Goal: Task Accomplishment & Management: Use online tool/utility

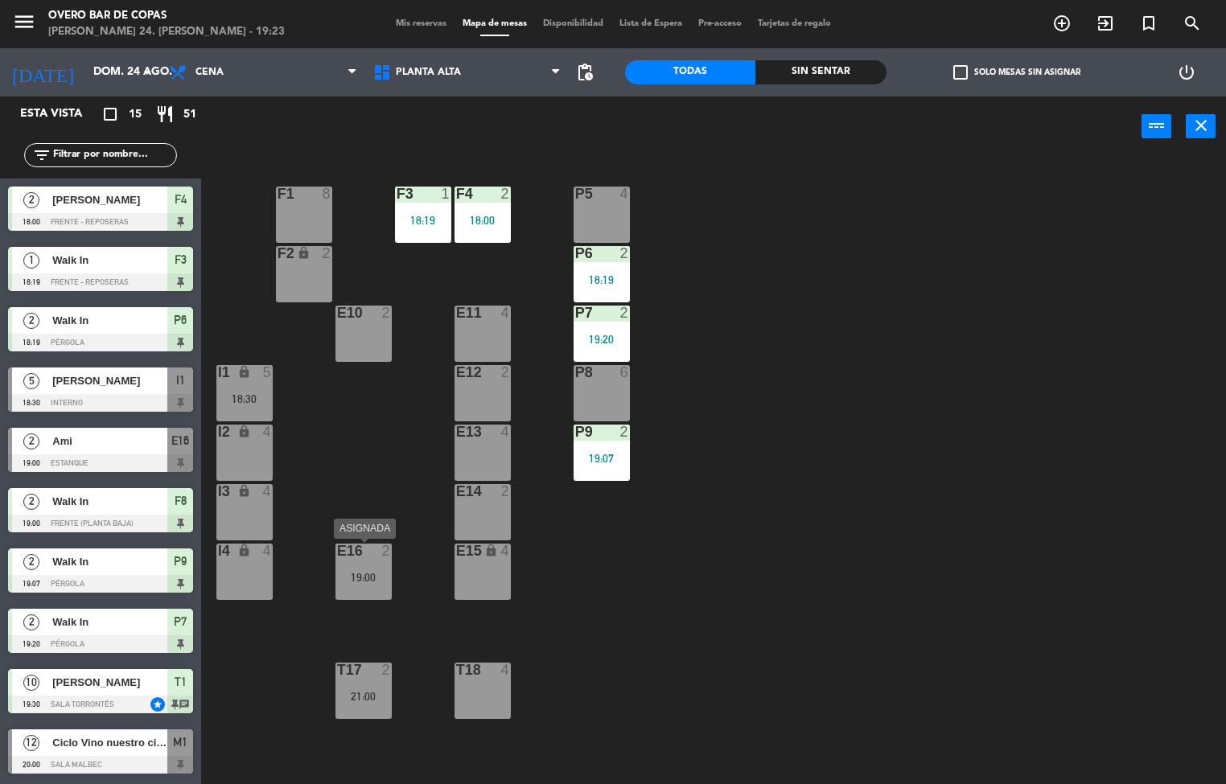
click at [364, 584] on div "E16 2 19:00" at bounding box center [363, 572] width 56 height 56
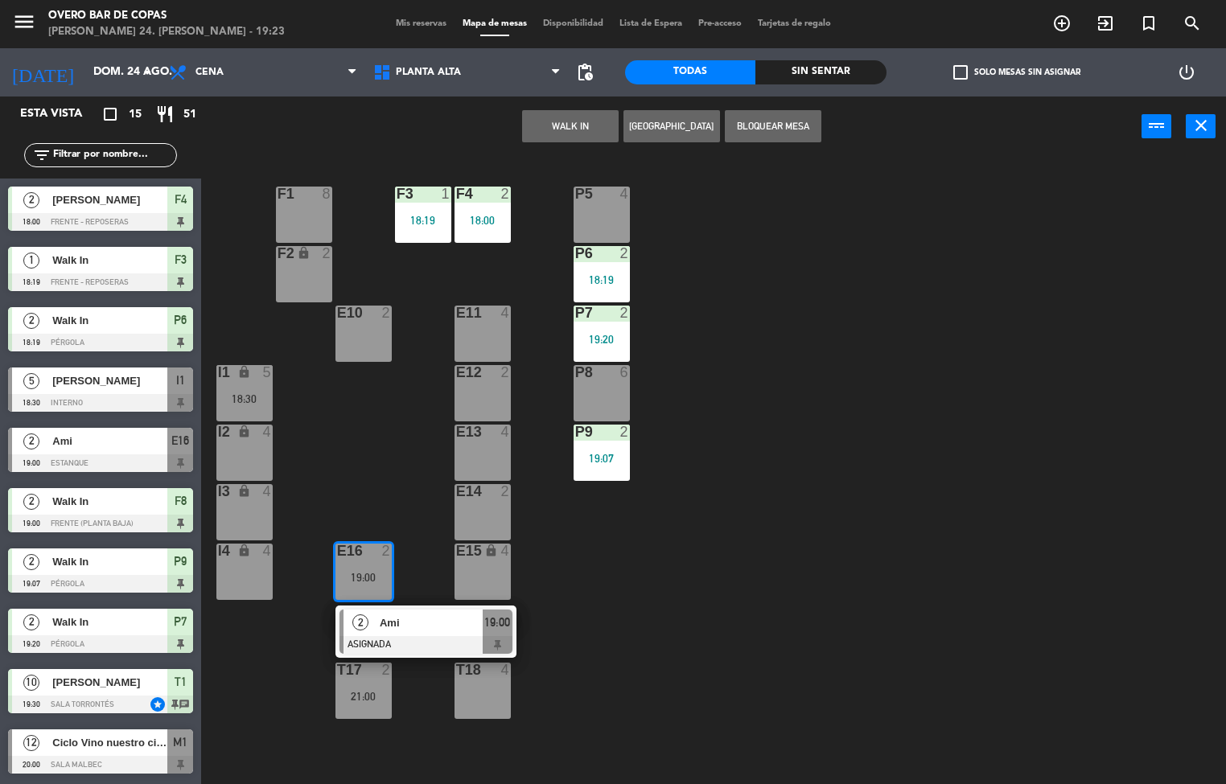
click at [610, 555] on div "P5 4 F1 8 F3 1 18:19 F4 2 18:00 P6 2 18:19 F2 lock 2 P7 2 19:20 E10 2 E11 4 P8 …" at bounding box center [719, 471] width 1013 height 627
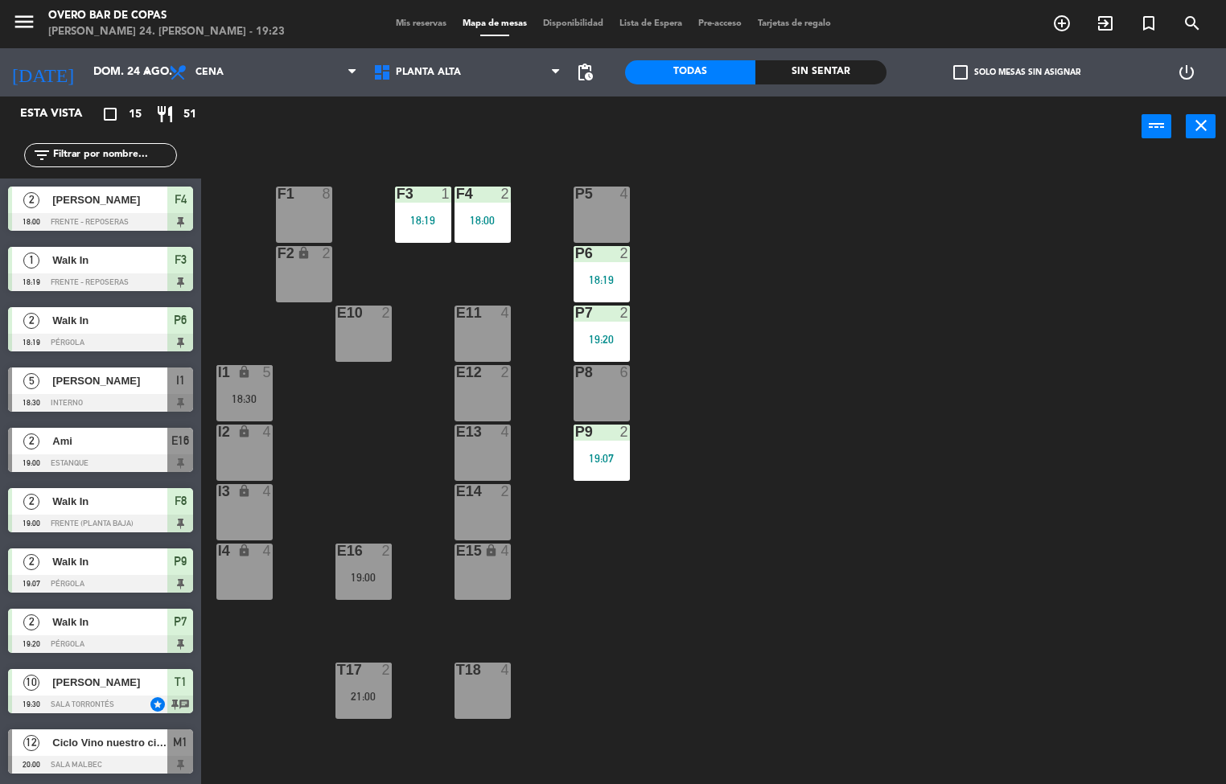
click at [382, 589] on div "E16 2 19:00" at bounding box center [363, 572] width 56 height 56
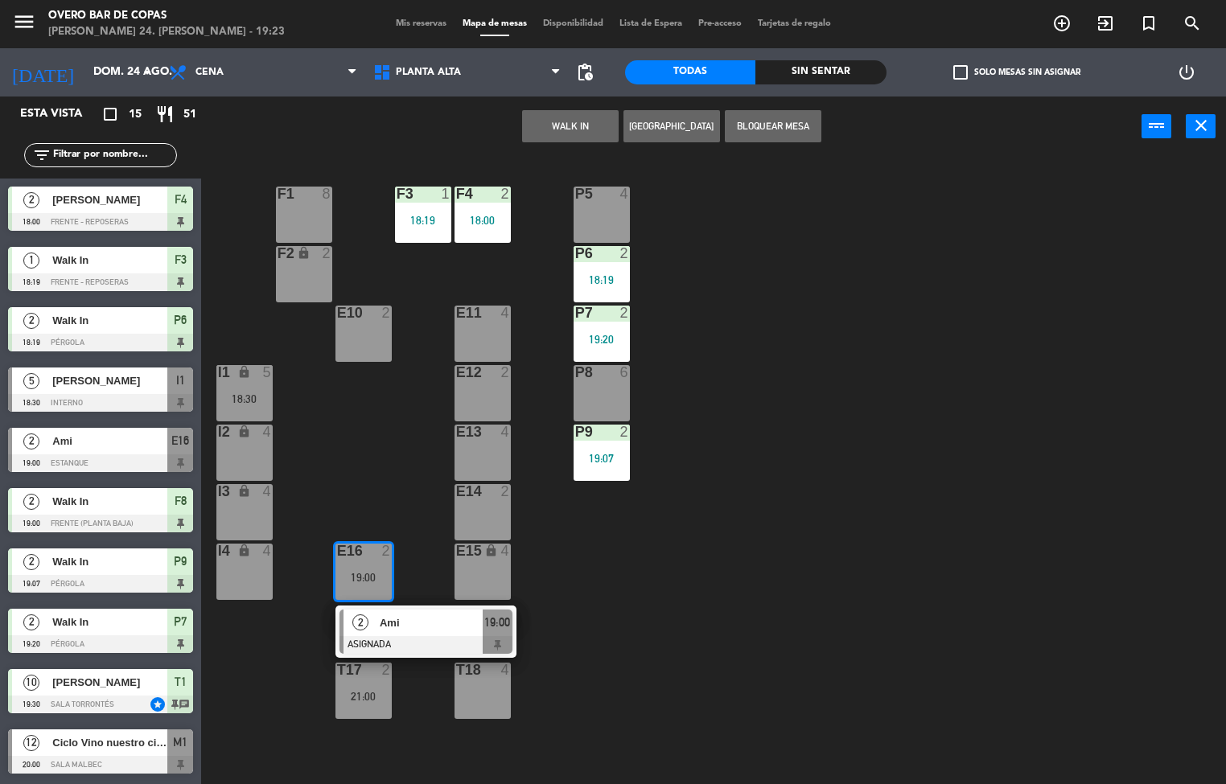
click at [413, 630] on span "Ami" at bounding box center [431, 622] width 103 height 17
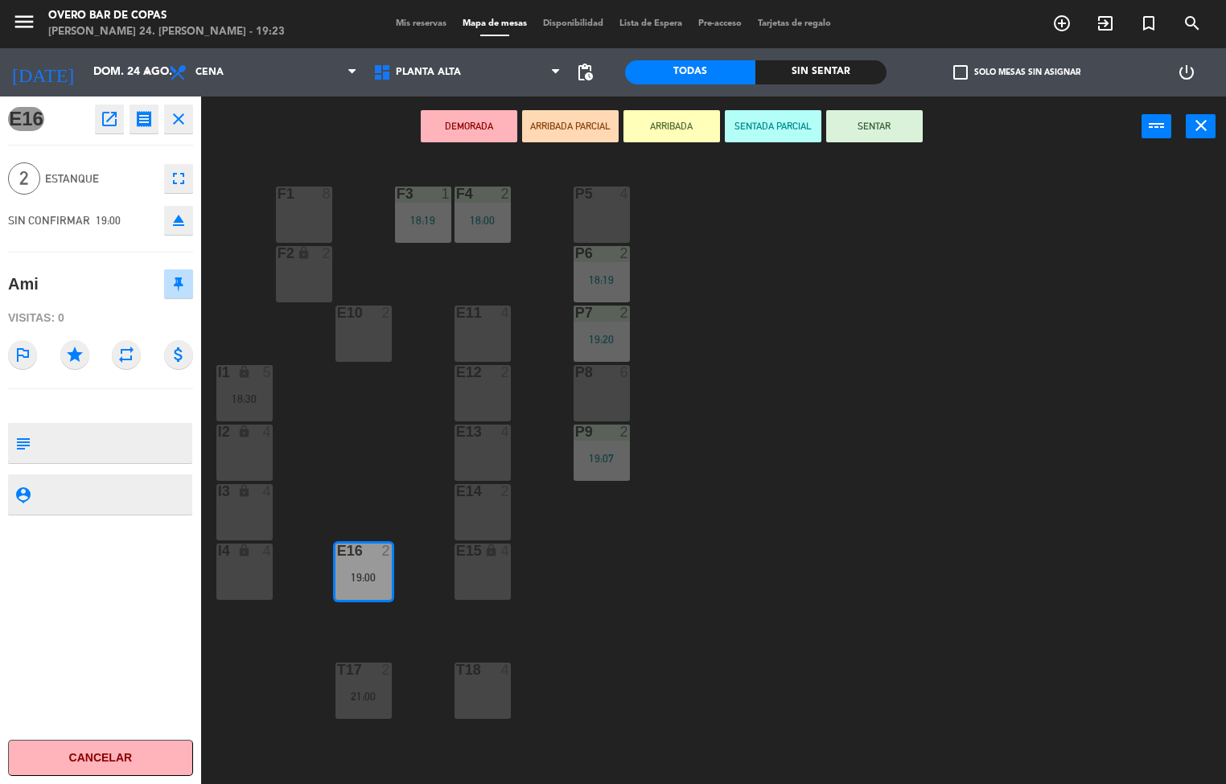
click at [881, 589] on div "P5 4 F1 8 F3 1 18:19 F4 2 18:00 P6 2 18:19 F2 lock 2 P7 2 19:20 E10 2 E11 4 P8 …" at bounding box center [719, 471] width 1013 height 627
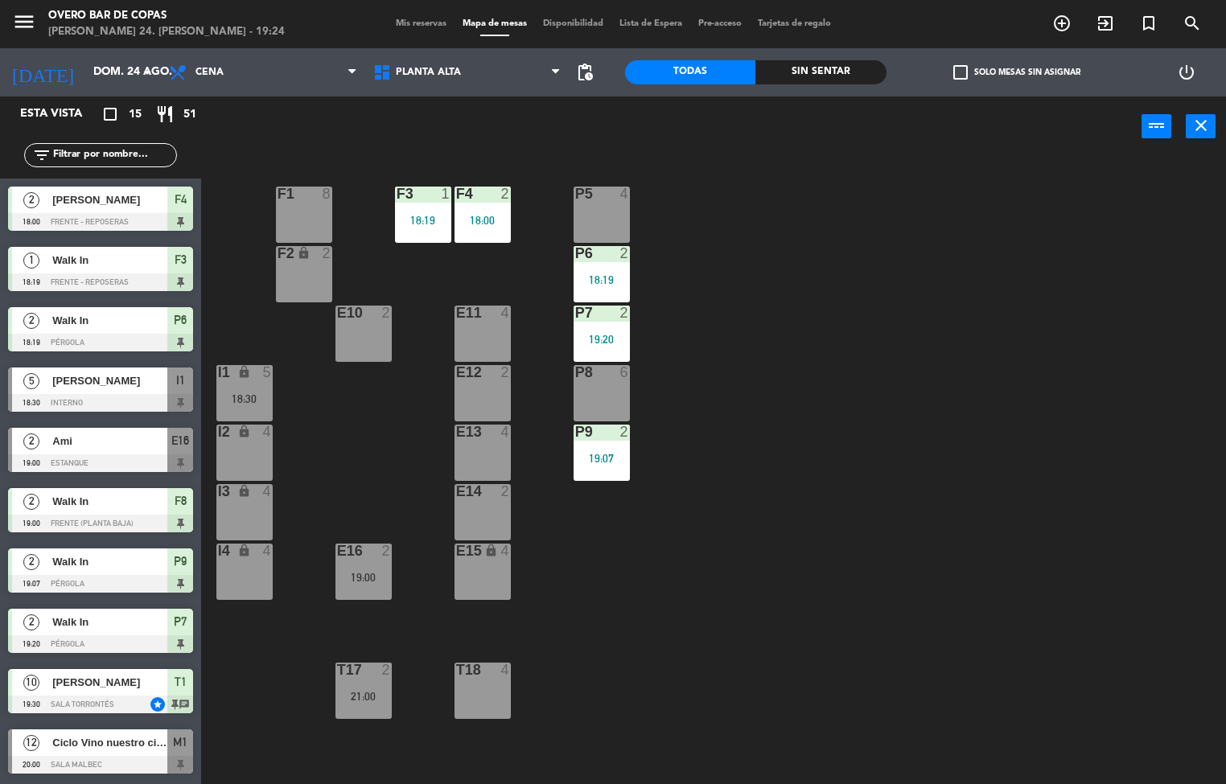
click at [370, 587] on div "E16 2 19:00" at bounding box center [363, 572] width 56 height 56
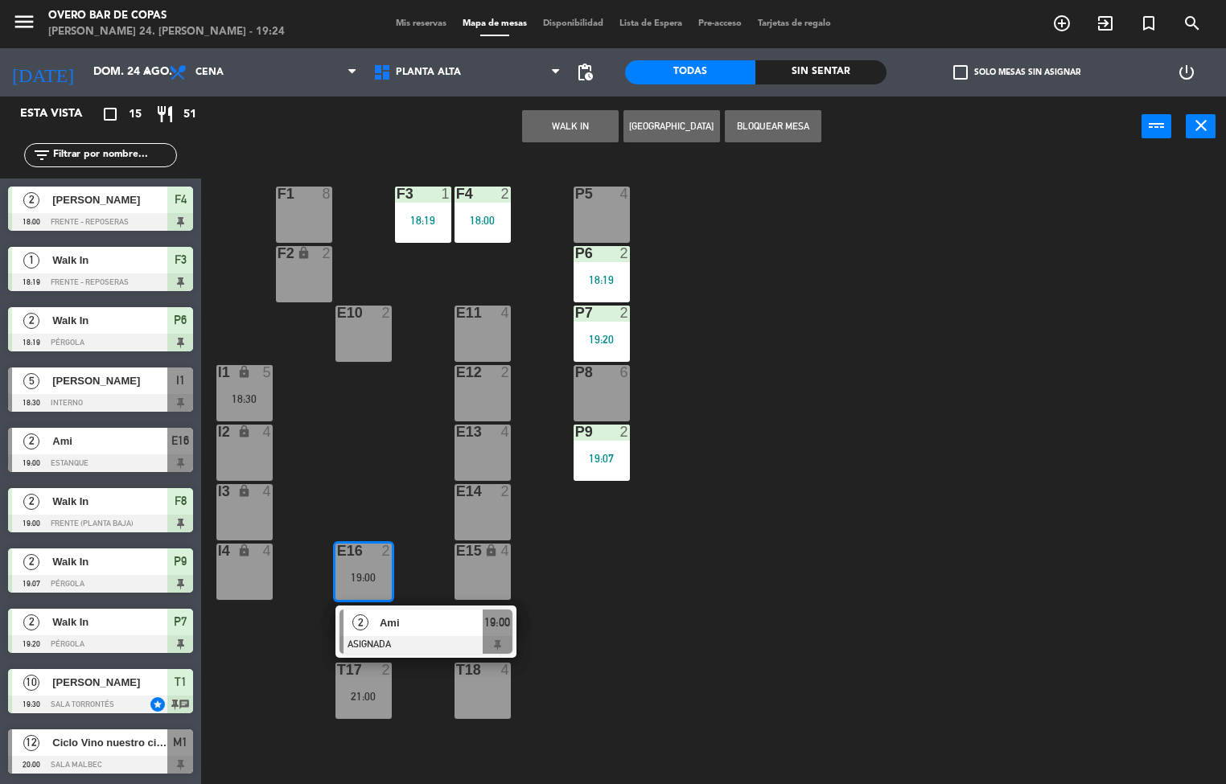
click at [444, 623] on span "Ami" at bounding box center [431, 622] width 103 height 17
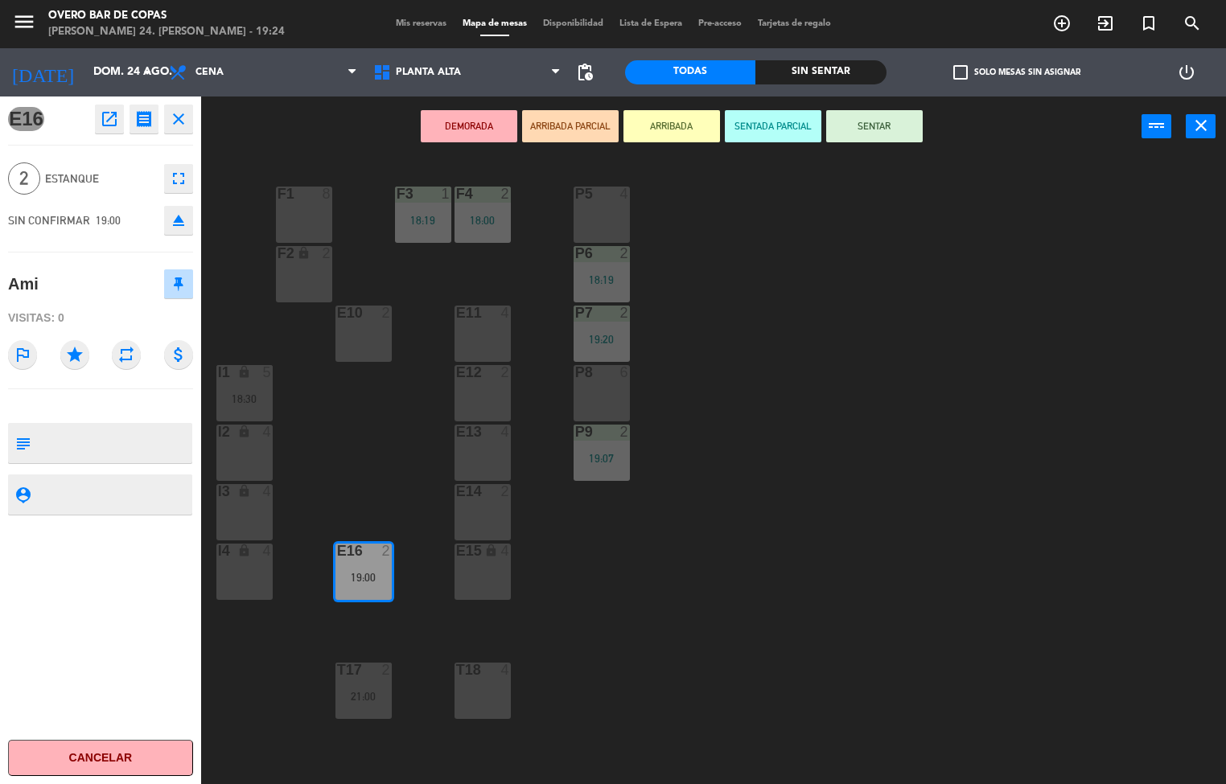
click at [111, 756] on button "Cancelar" at bounding box center [100, 758] width 185 height 36
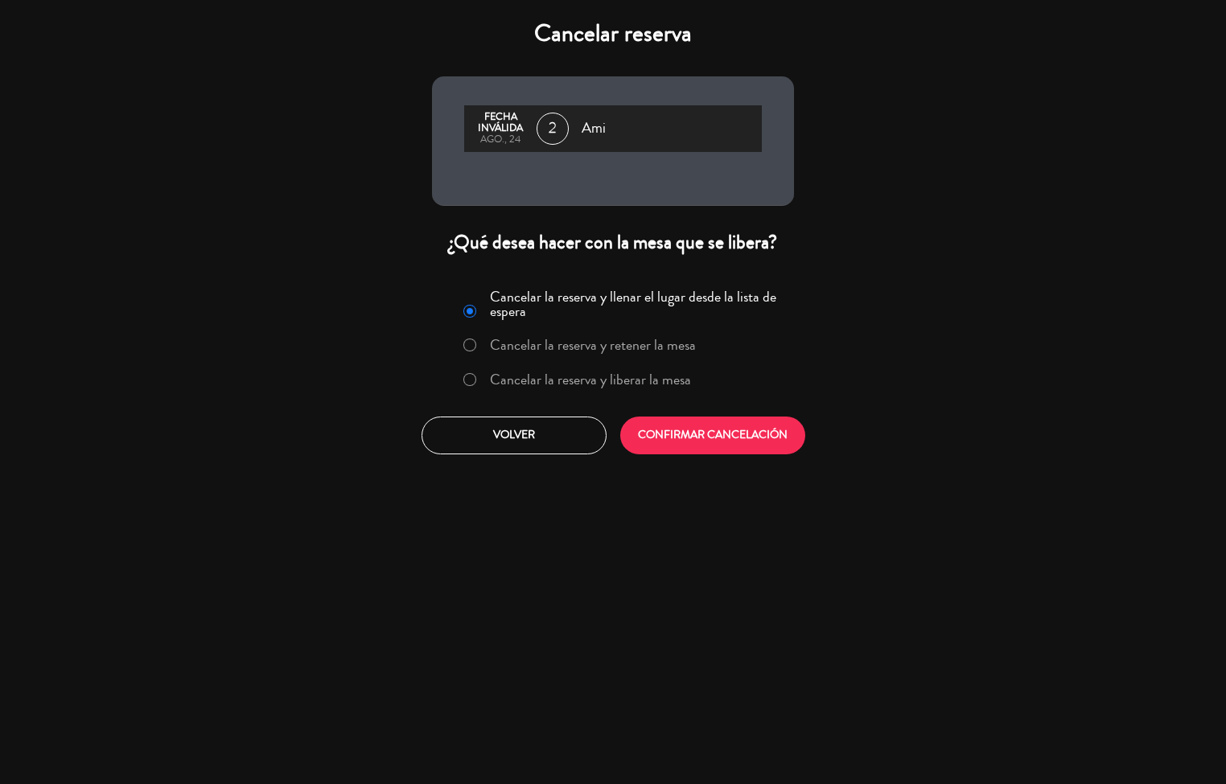
click at [471, 376] on input "Cancelar la reserva y liberar la mesa" at bounding box center [468, 378] width 10 height 10
radio input "true"
click at [729, 430] on button "CONFIRMAR CANCELACIÓN" at bounding box center [712, 436] width 185 height 38
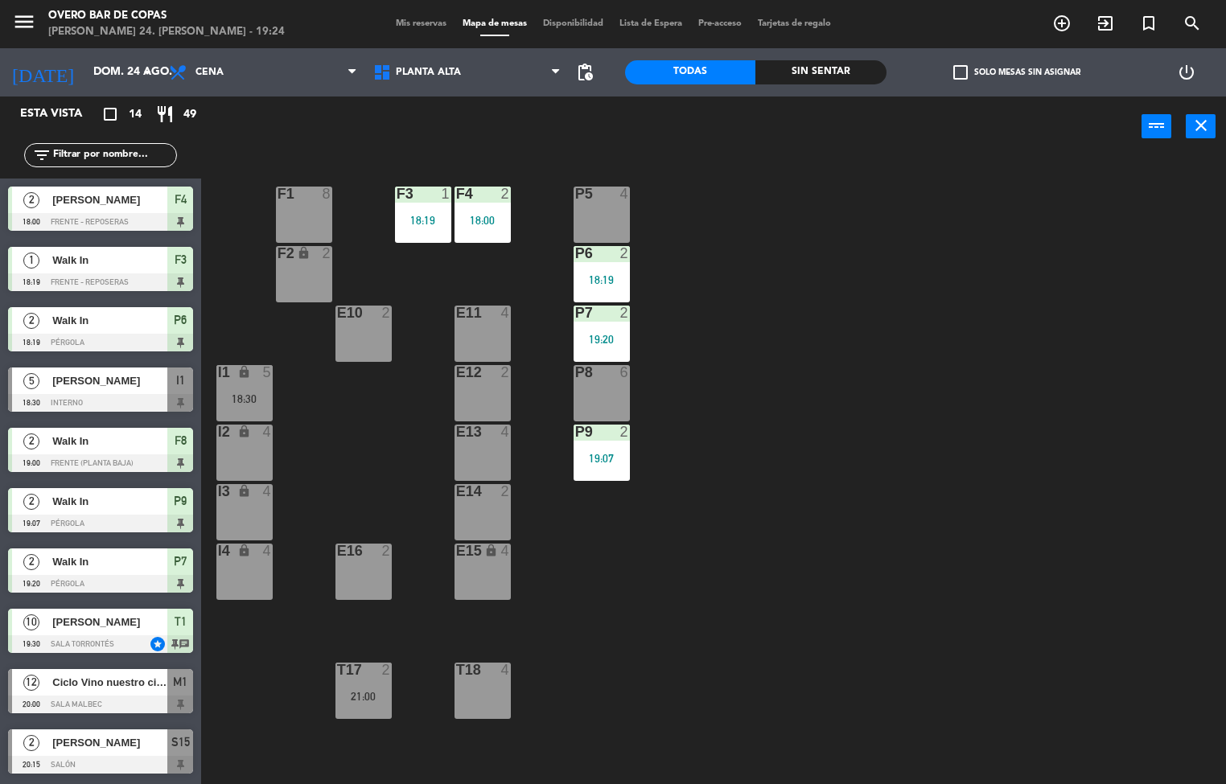
click at [902, 457] on div "P5 4 F1 8 F3 1 18:19 F4 2 18:00 P6 2 18:19 F2 lock 2 P7 2 19:20 E10 2 E11 4 P8 …" at bounding box center [719, 471] width 1013 height 627
click at [837, 445] on div "P5 4 F1 8 F3 1 18:19 F4 2 18:00 P6 2 18:19 F2 lock 2 P7 2 19:20 E10 2 E11 4 P8 …" at bounding box center [719, 471] width 1013 height 627
click at [355, 577] on div "E16 2" at bounding box center [363, 572] width 56 height 56
click at [623, 596] on div "P5 4 F1 8 F3 1 18:19 F4 2 18:00 P6 2 18:19 F2 lock 2 P7 2 19:20 E10 2 E11 4 P8 …" at bounding box center [719, 471] width 1013 height 627
click at [359, 569] on div "E16 2" at bounding box center [363, 572] width 56 height 56
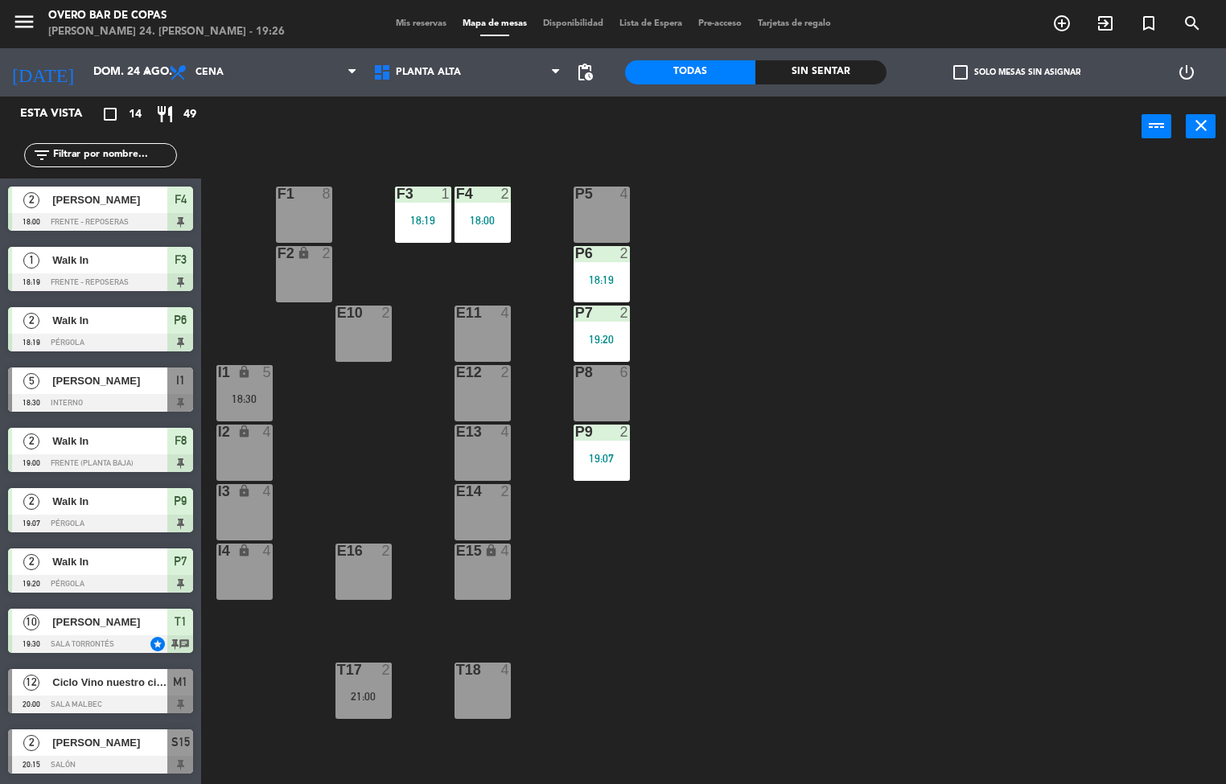
click at [637, 591] on div "P5 4 F1 8 F3 1 18:19 F4 2 18:00 P6 2 18:19 F2 lock 2 P7 2 19:20 E10 2 E11 4 P8 …" at bounding box center [719, 471] width 1013 height 627
click at [582, 340] on div "19:20" at bounding box center [601, 339] width 56 height 11
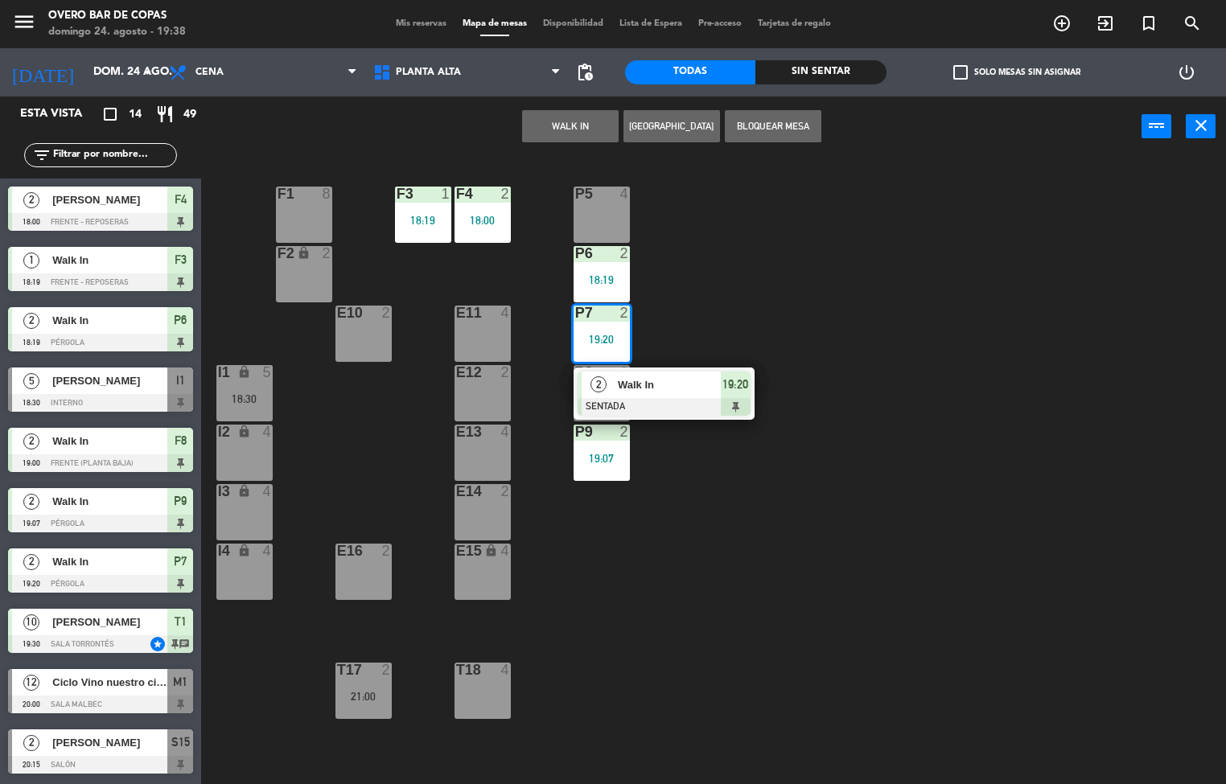
click at [363, 582] on div "E16 2" at bounding box center [363, 572] width 56 height 56
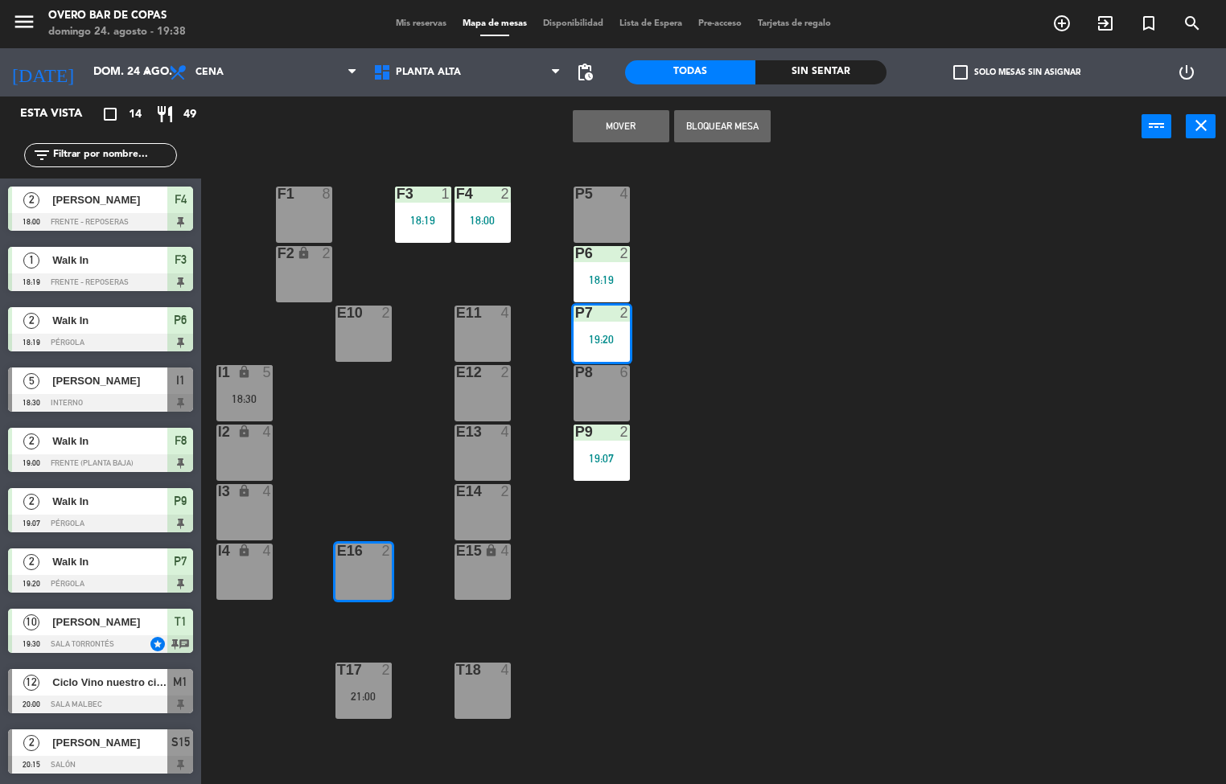
click at [623, 116] on button "Mover" at bounding box center [621, 126] width 97 height 32
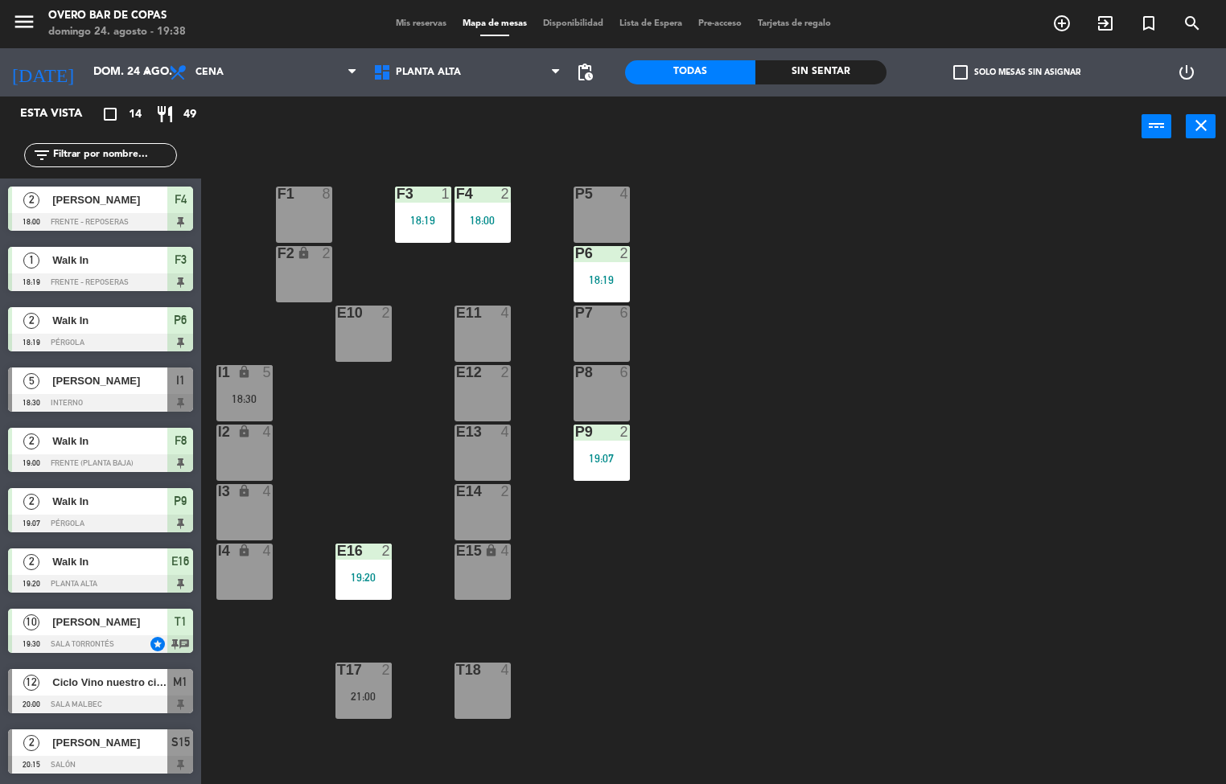
click at [360, 683] on div "T17 2 21:00" at bounding box center [363, 691] width 56 height 56
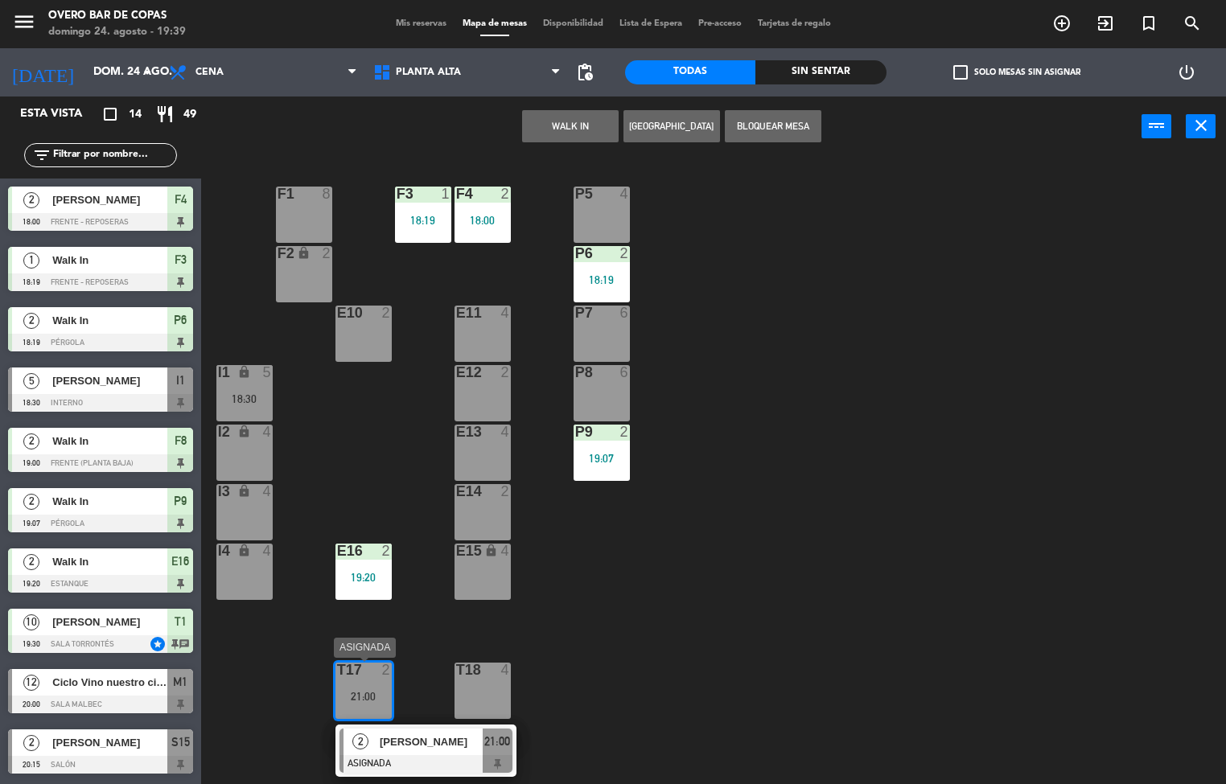
click at [396, 737] on span "[PERSON_NAME]" at bounding box center [431, 741] width 103 height 17
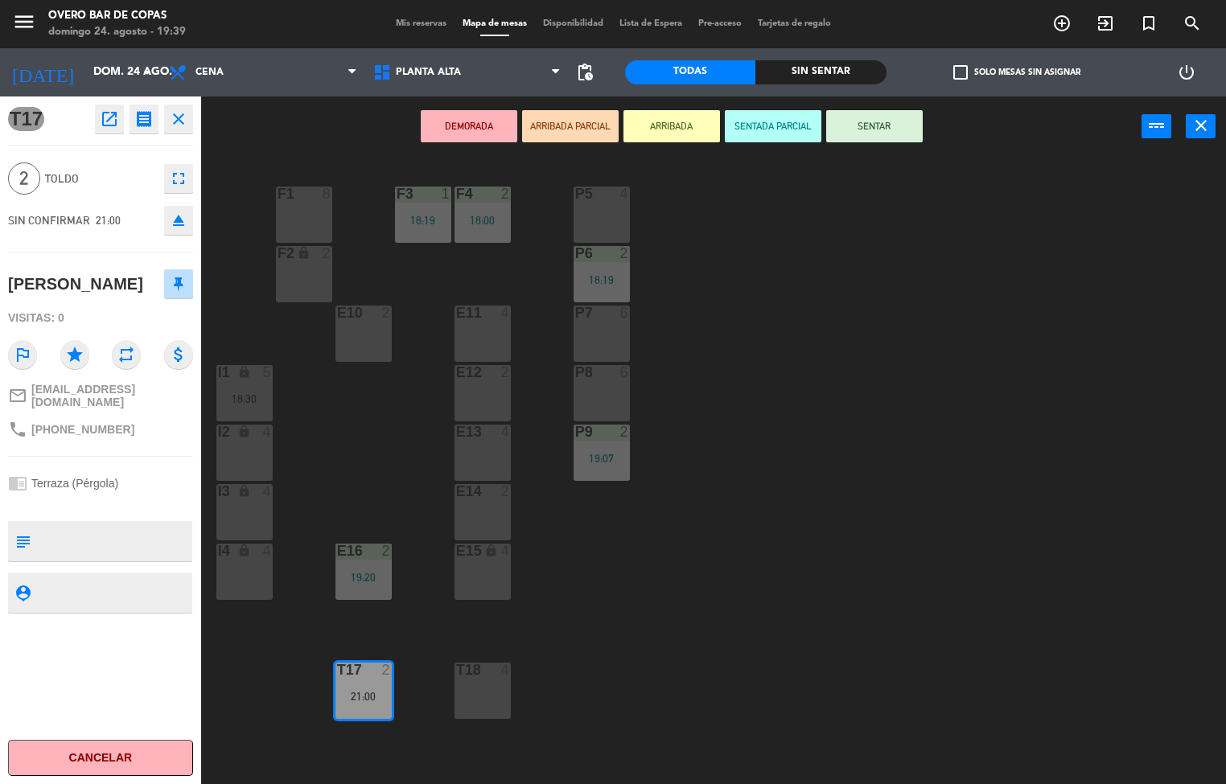
click at [742, 626] on div "P5 4 F1 8 F3 1 18:19 F4 2 18:00 P6 2 18:19 F2 lock 2 P7 6 E10 2 E11 4 P8 6 E12 …" at bounding box center [719, 471] width 1013 height 627
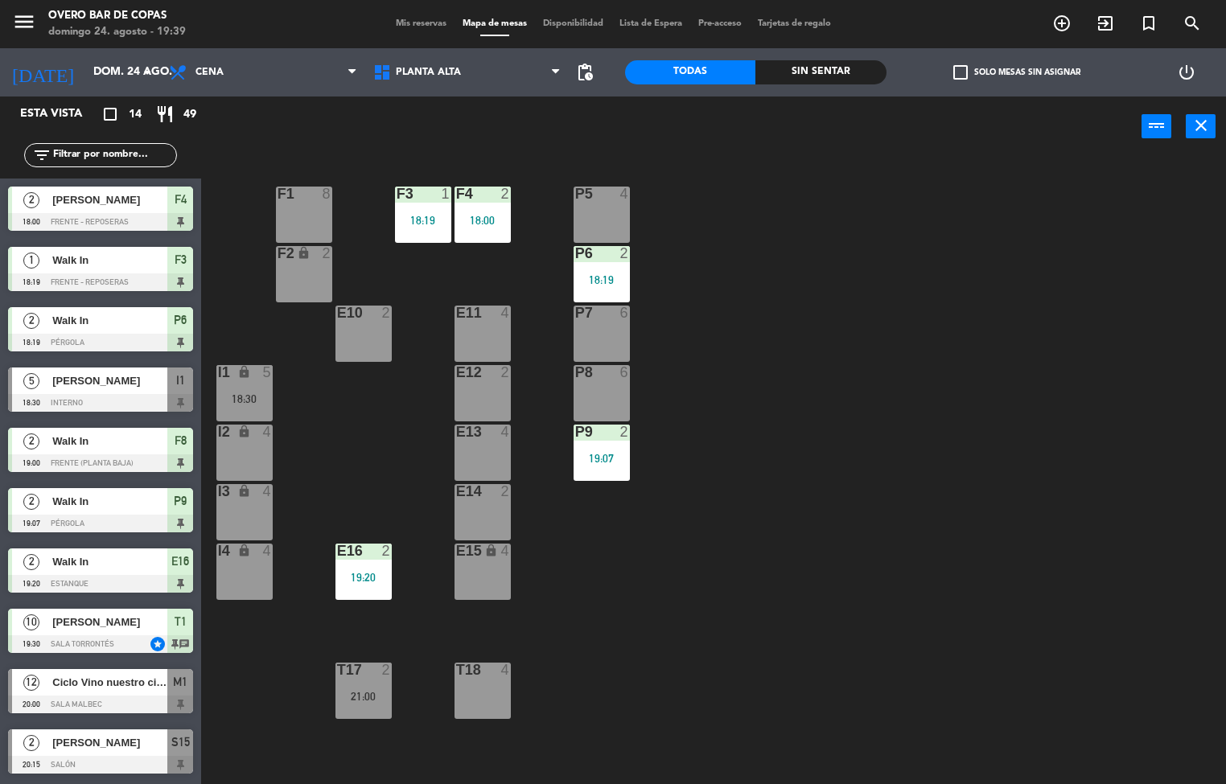
scroll to position [61, 0]
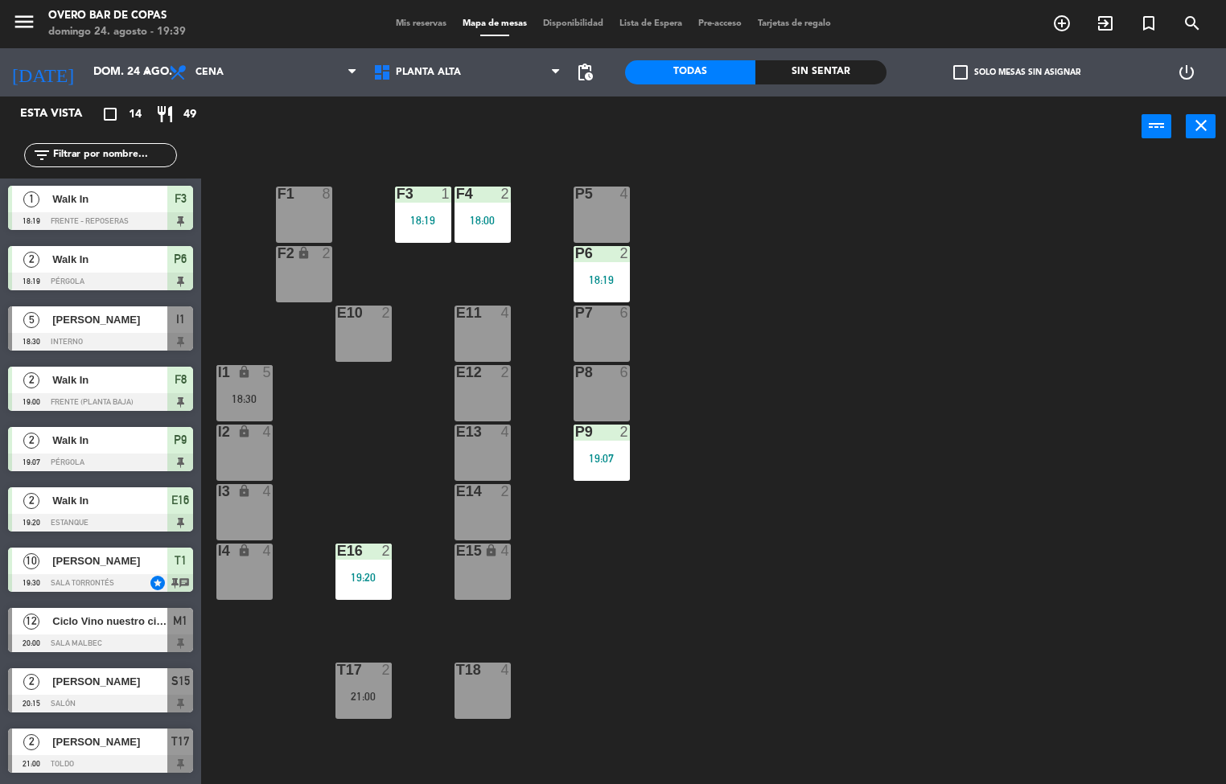
click at [351, 700] on div "21:00" at bounding box center [363, 696] width 56 height 11
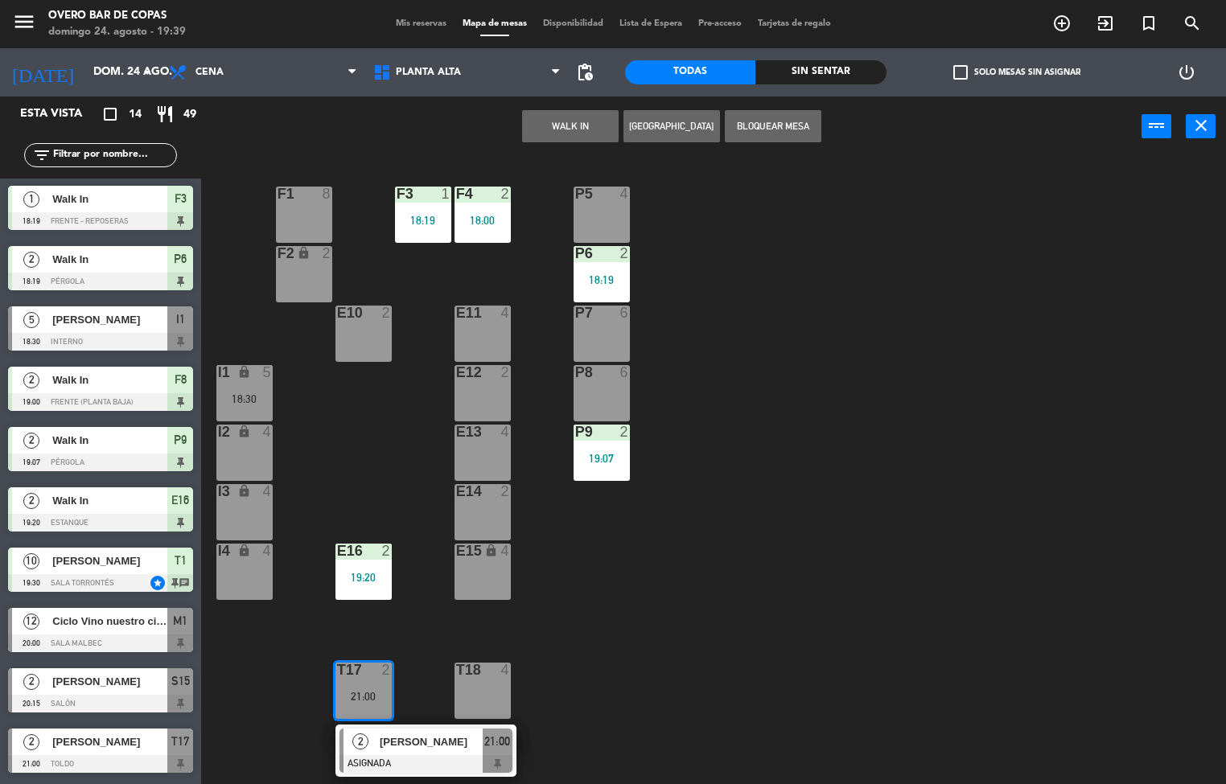
click at [340, 569] on div "E16 2 19:20" at bounding box center [363, 572] width 56 height 56
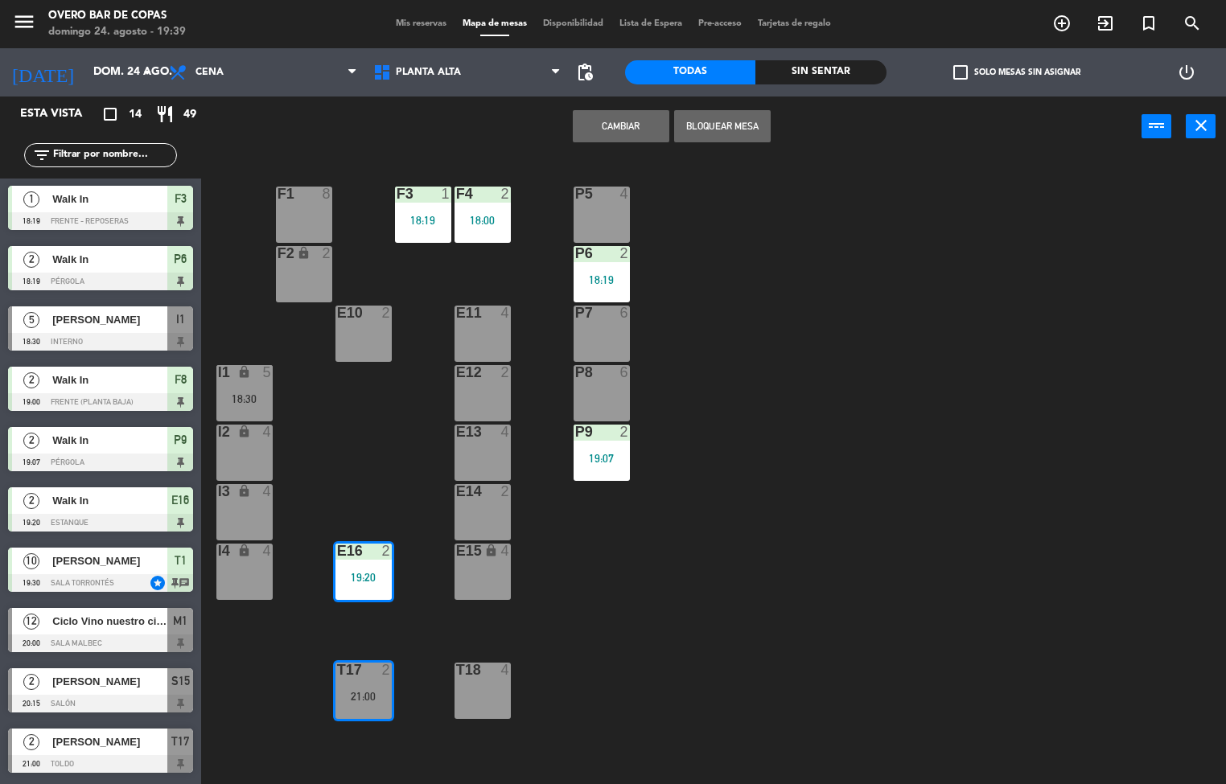
click at [615, 133] on button "Cambiar" at bounding box center [621, 126] width 97 height 32
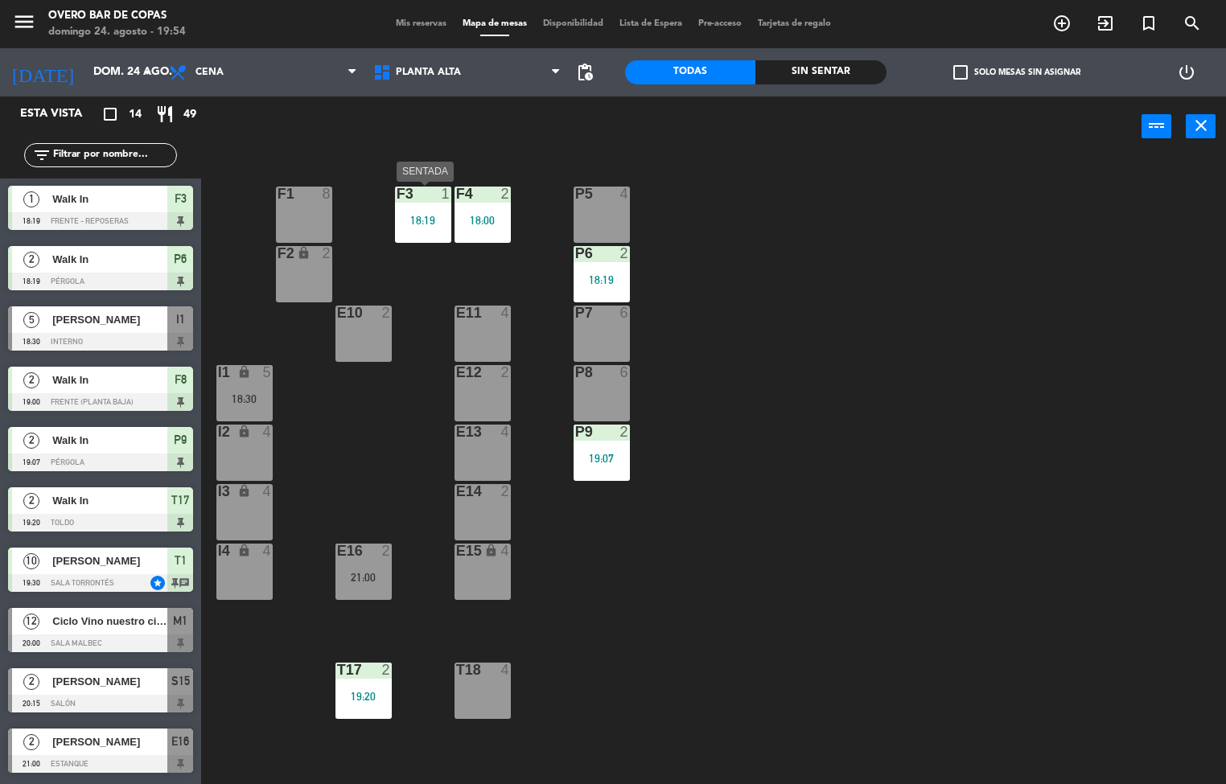
click at [423, 207] on div "F3 1 18:19" at bounding box center [423, 215] width 56 height 56
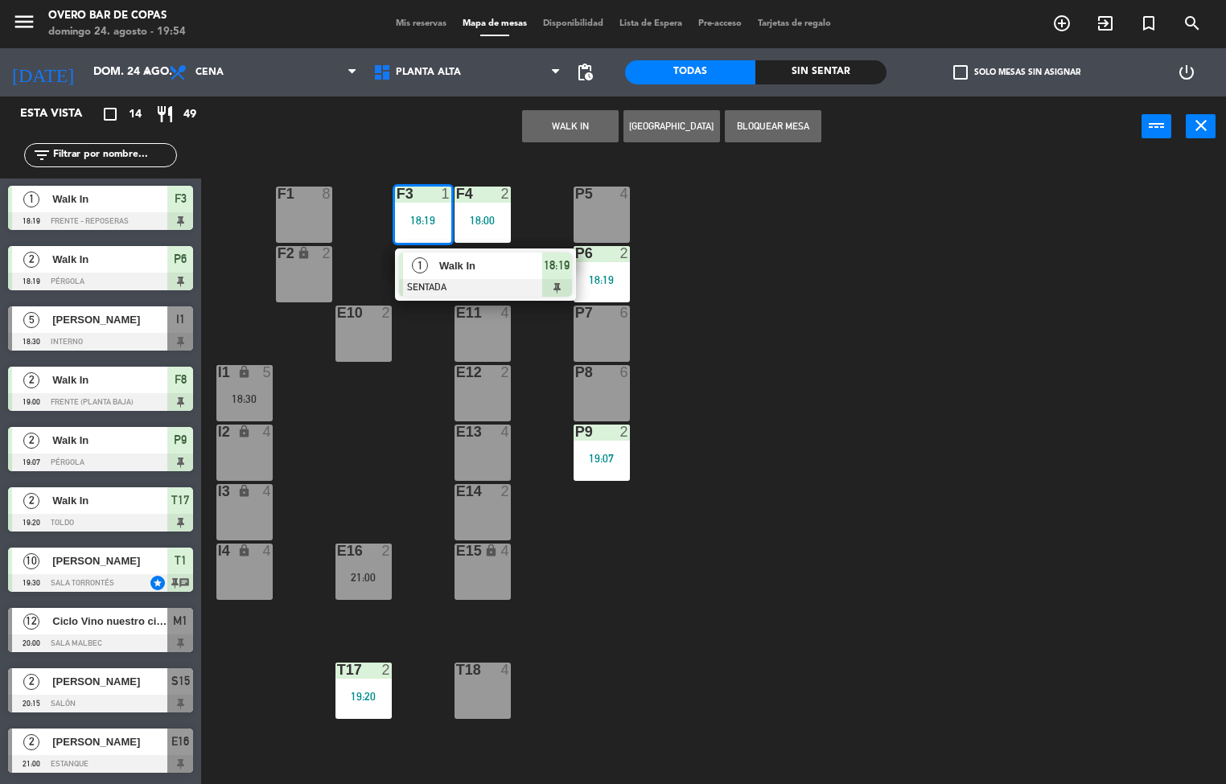
click at [474, 268] on span "Walk In" at bounding box center [490, 265] width 103 height 17
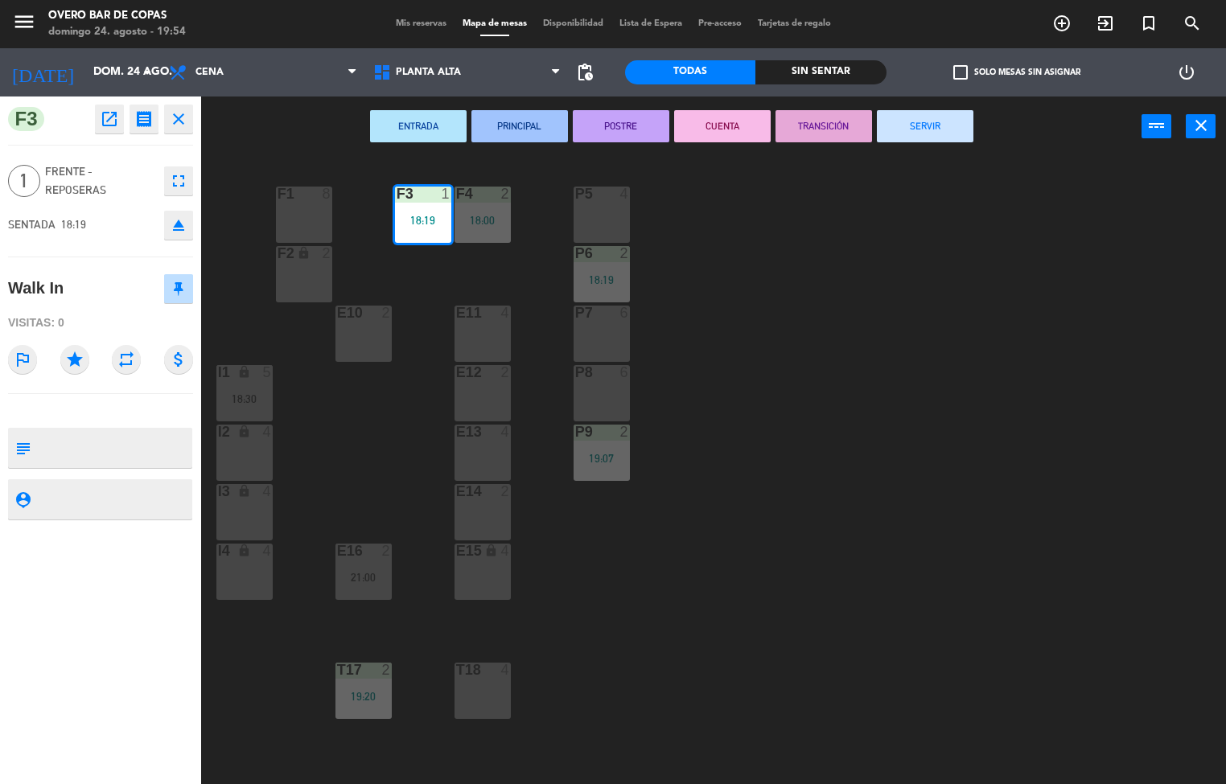
click at [896, 116] on button "SERVIR" at bounding box center [925, 126] width 97 height 32
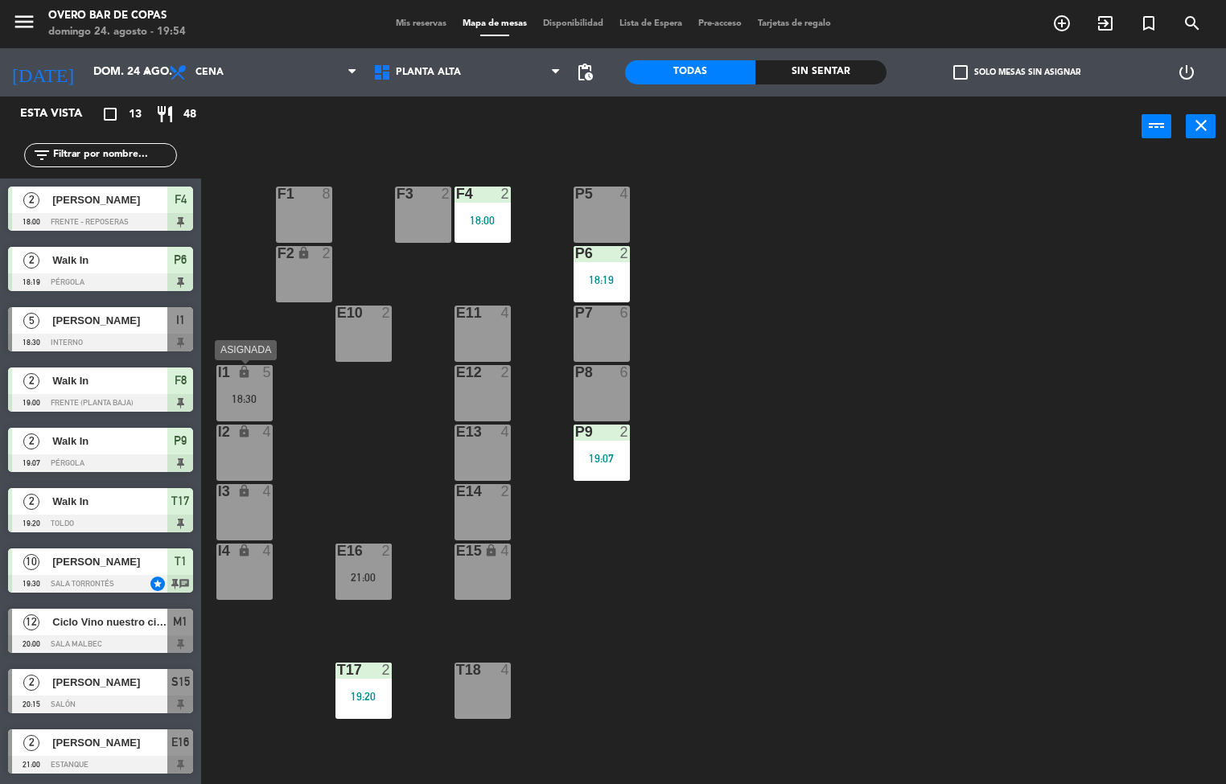
click at [237, 401] on div "18:30" at bounding box center [244, 398] width 56 height 11
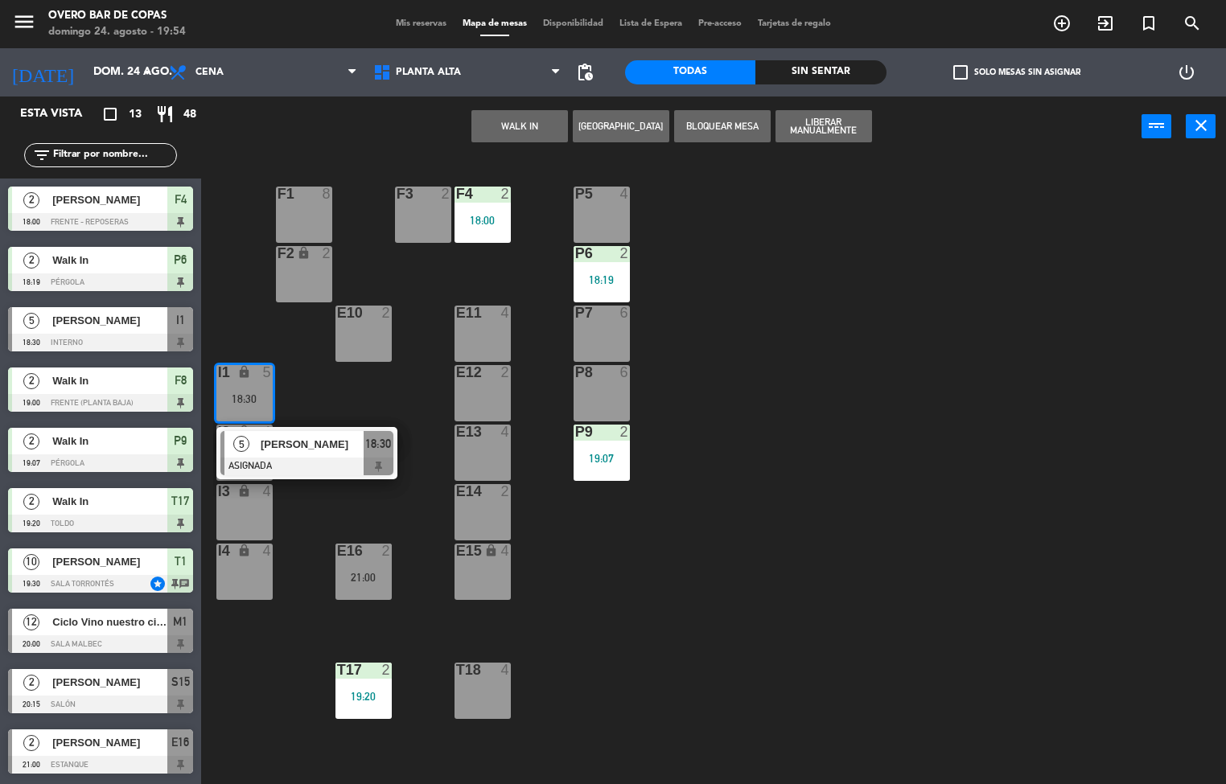
click at [268, 505] on div "I3 lock 4" at bounding box center [244, 512] width 56 height 56
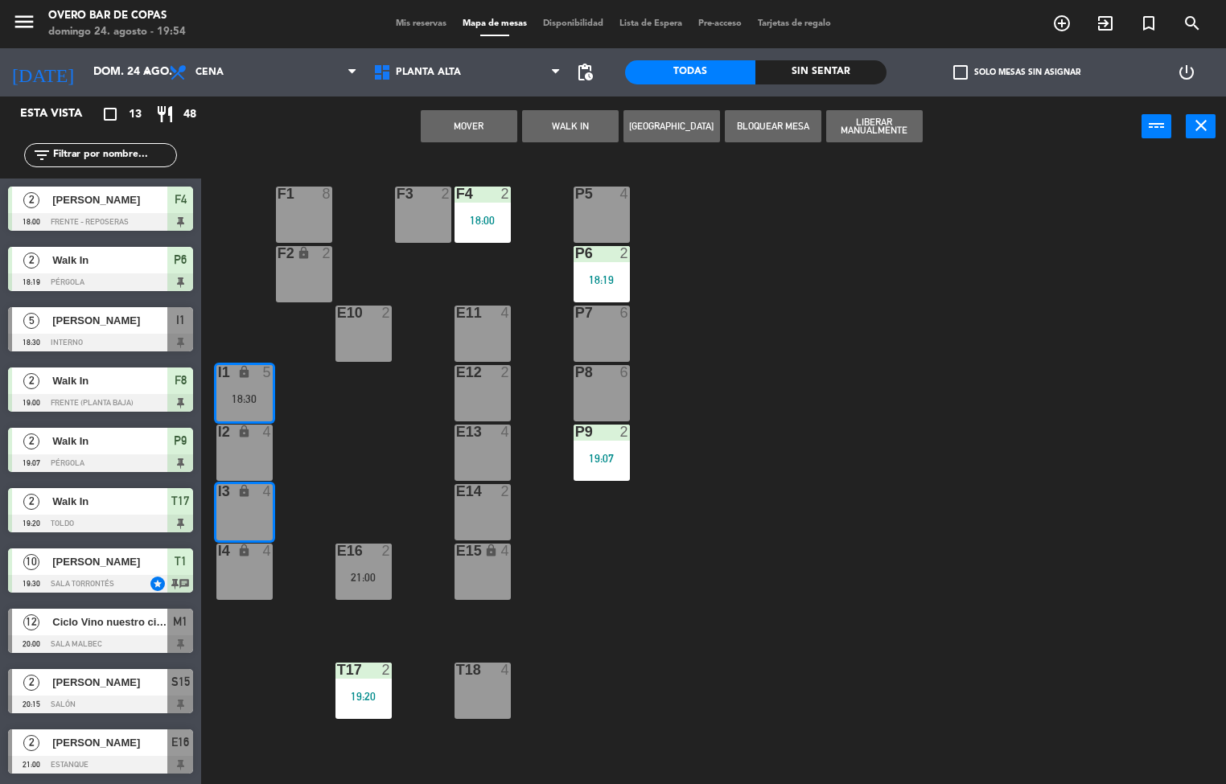
click at [497, 121] on button "Mover" at bounding box center [469, 126] width 97 height 32
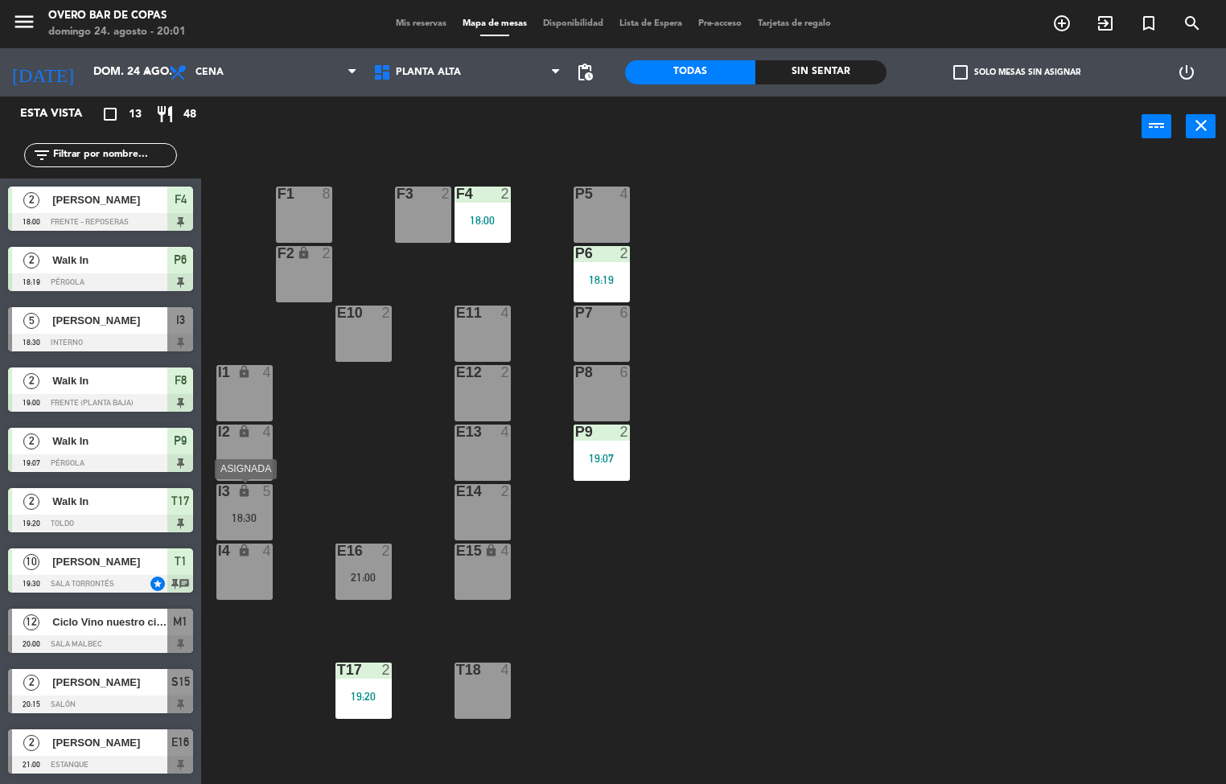
click at [265, 502] on div "I3 lock 5 18:30" at bounding box center [244, 512] width 56 height 56
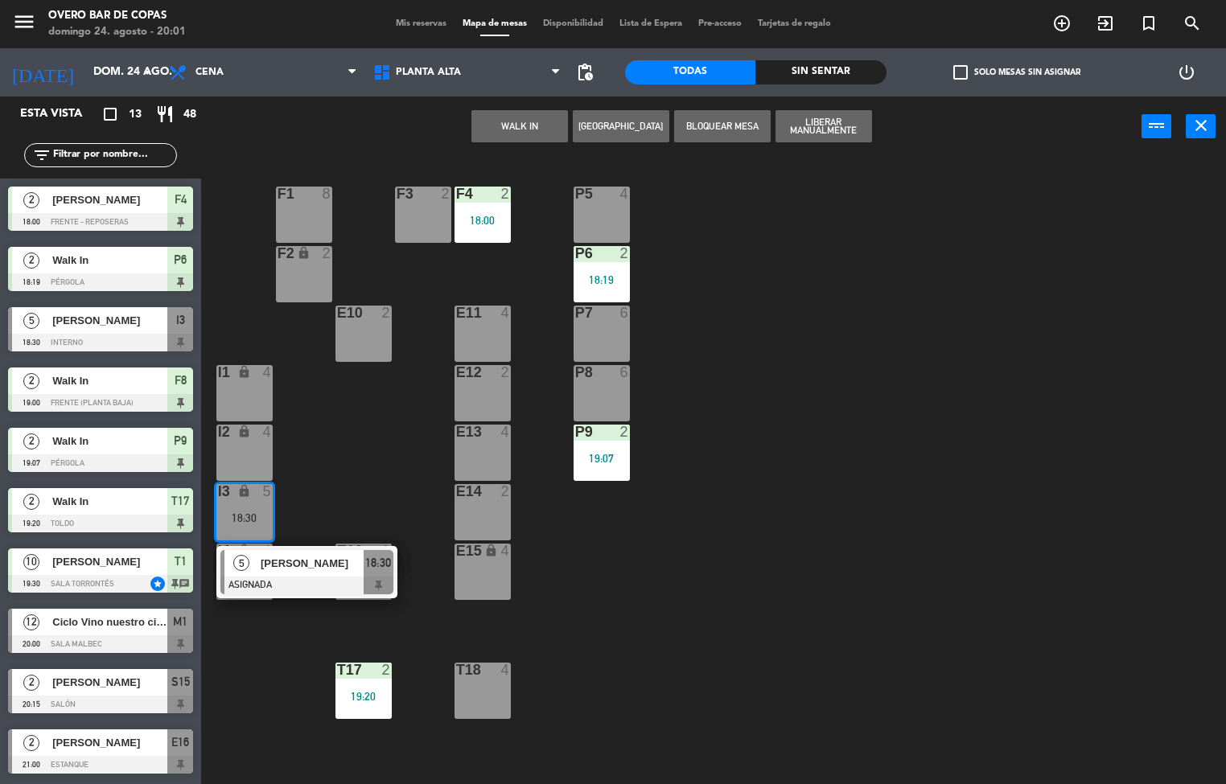
click at [266, 458] on div "I2 lock 4" at bounding box center [244, 453] width 56 height 56
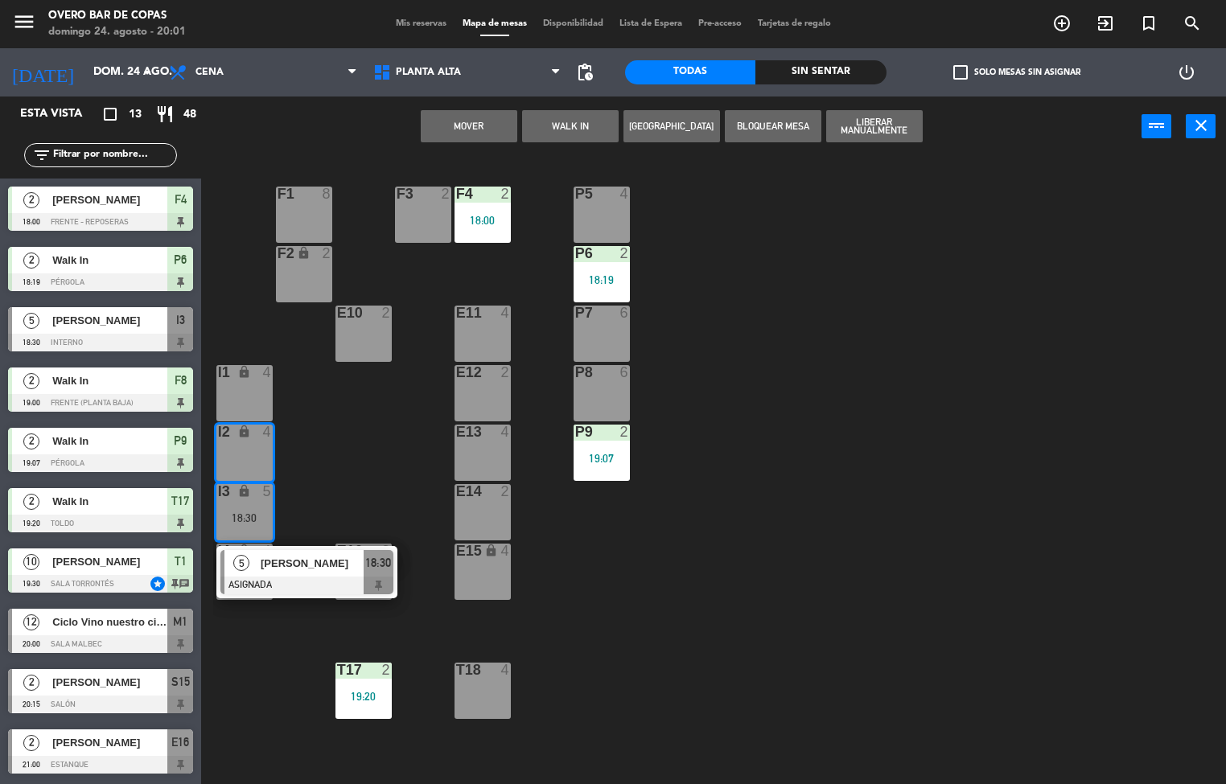
click at [480, 121] on button "Mover" at bounding box center [469, 126] width 97 height 32
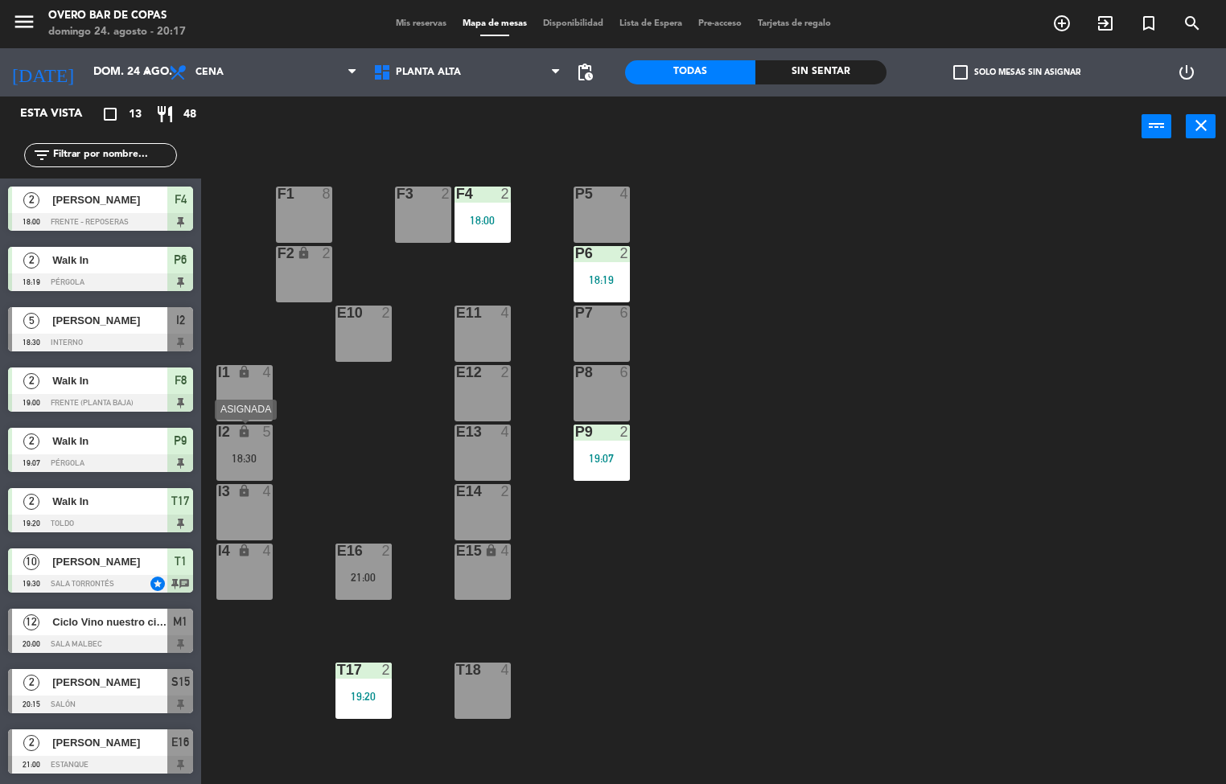
click at [242, 456] on div "18:30" at bounding box center [244, 458] width 56 height 11
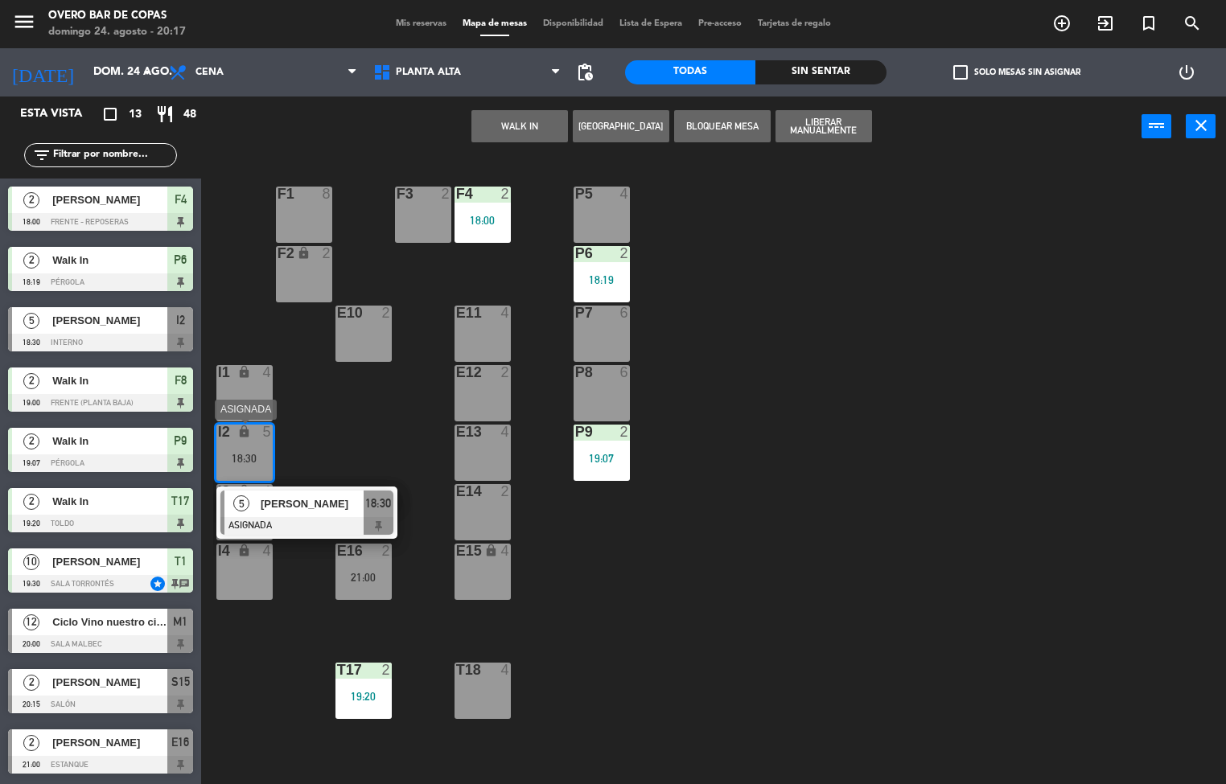
click at [264, 509] on span "[PERSON_NAME]" at bounding box center [312, 503] width 103 height 17
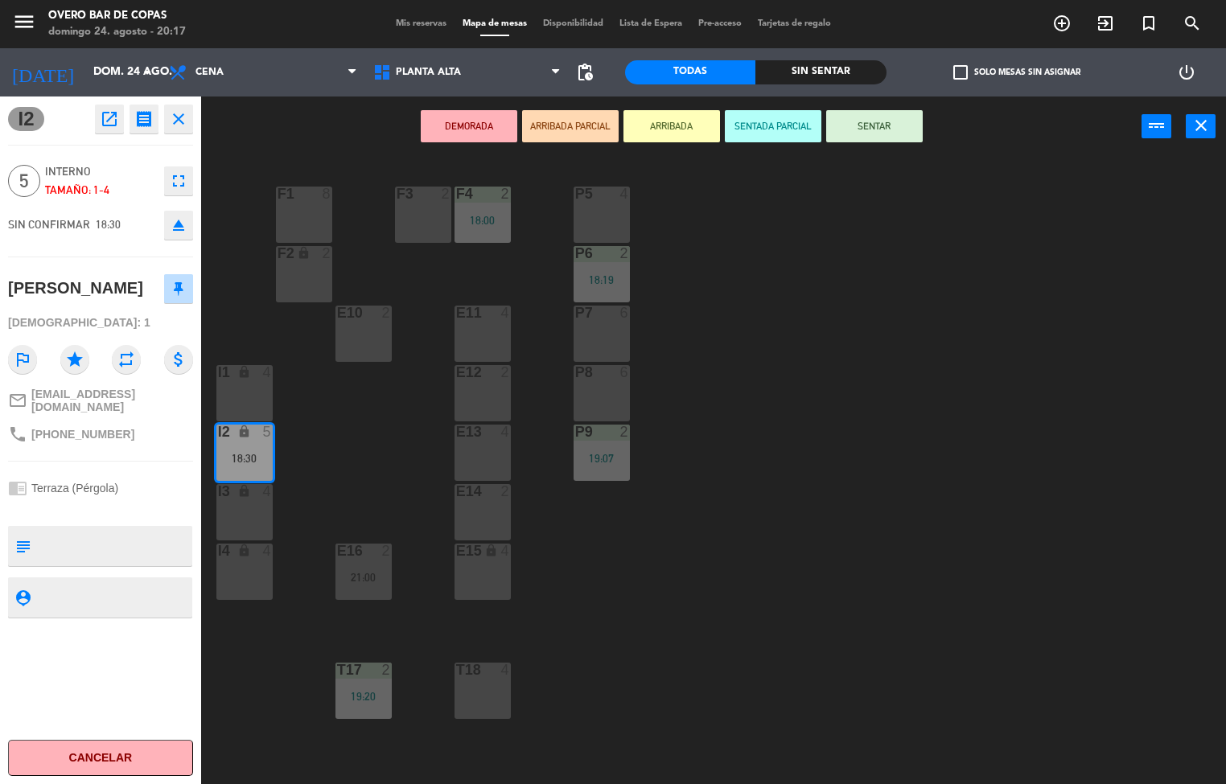
click at [121, 756] on button "Cancelar" at bounding box center [100, 758] width 185 height 36
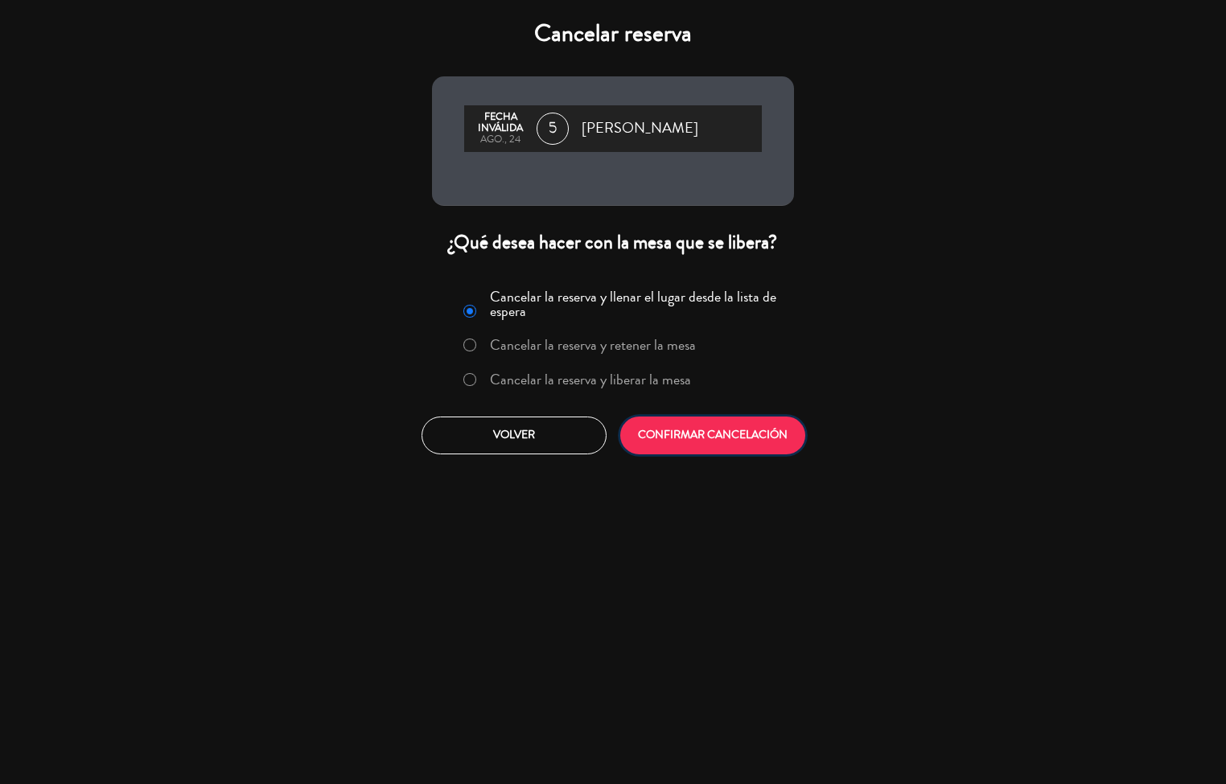
click at [755, 428] on button "CONFIRMAR CANCELACIÓN" at bounding box center [712, 436] width 185 height 38
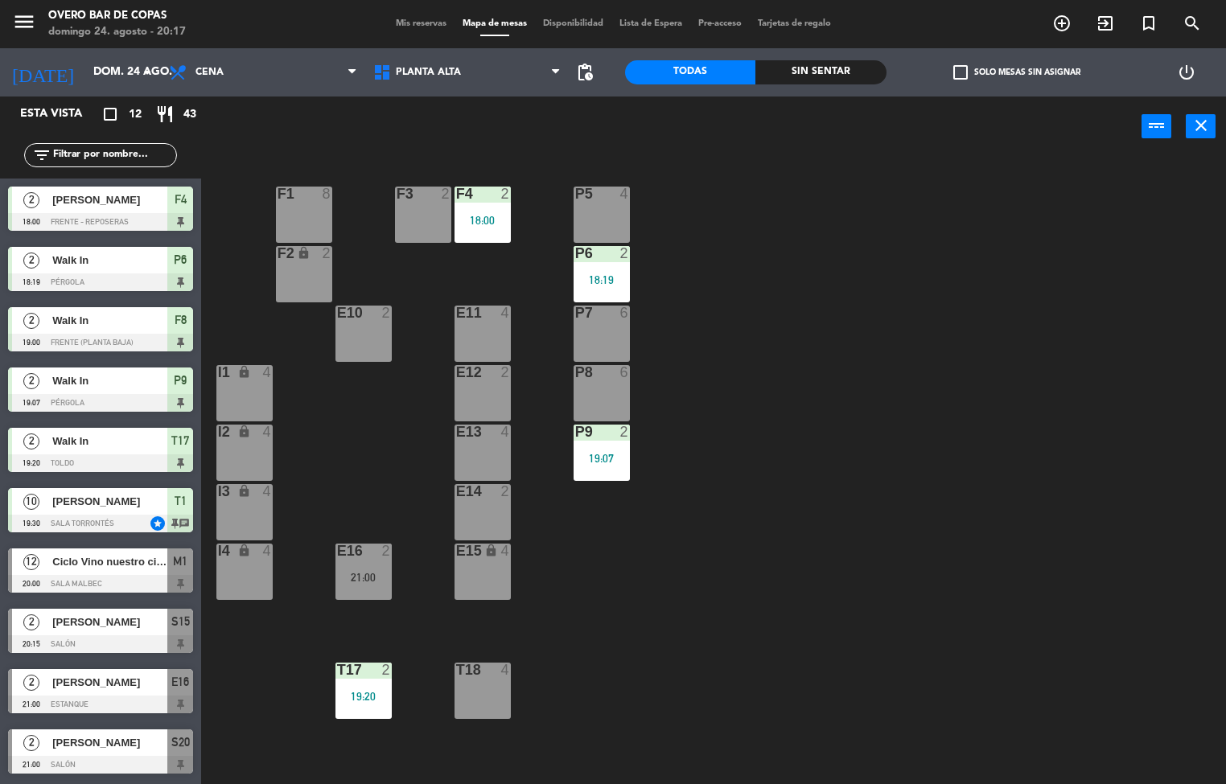
click at [77, 585] on div at bounding box center [100, 584] width 185 height 18
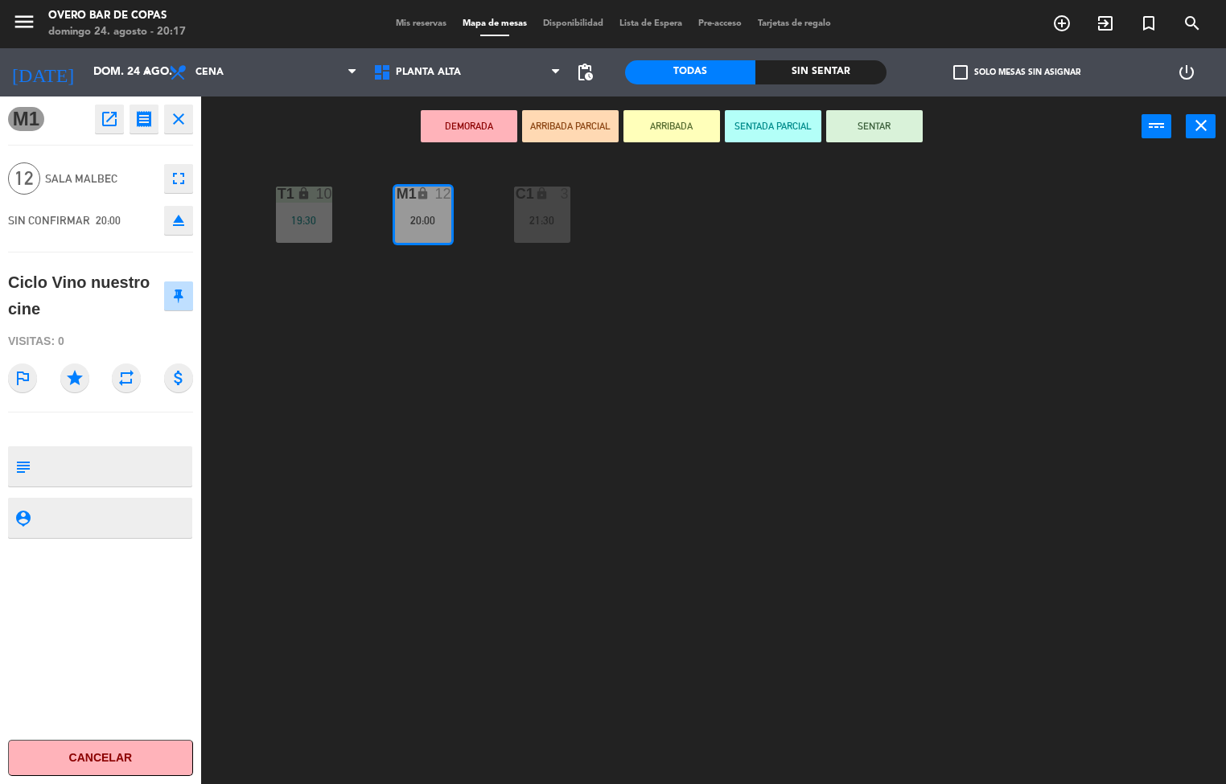
click at [891, 126] on button "SENTAR" at bounding box center [874, 126] width 97 height 32
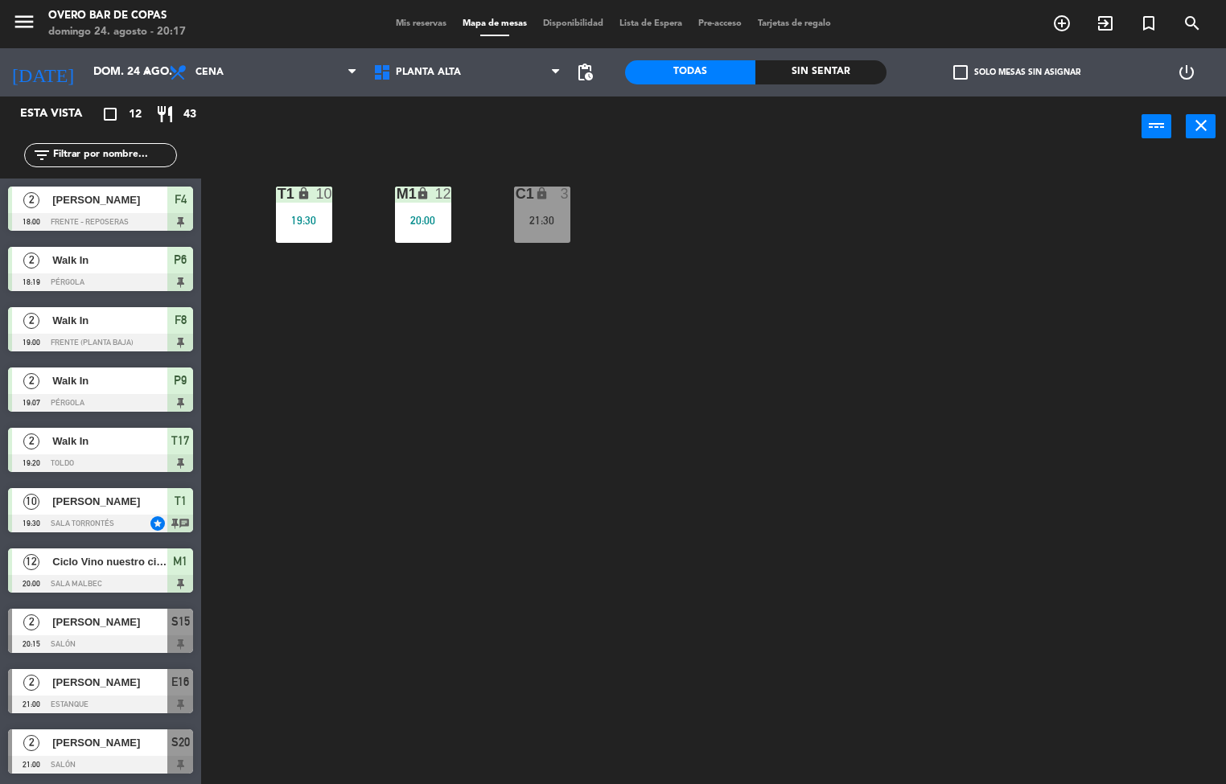
click at [802, 281] on div "T1 lock 10 19:30 M1 lock 12 20:00 C1 lock 3 21:30" at bounding box center [719, 471] width 1013 height 627
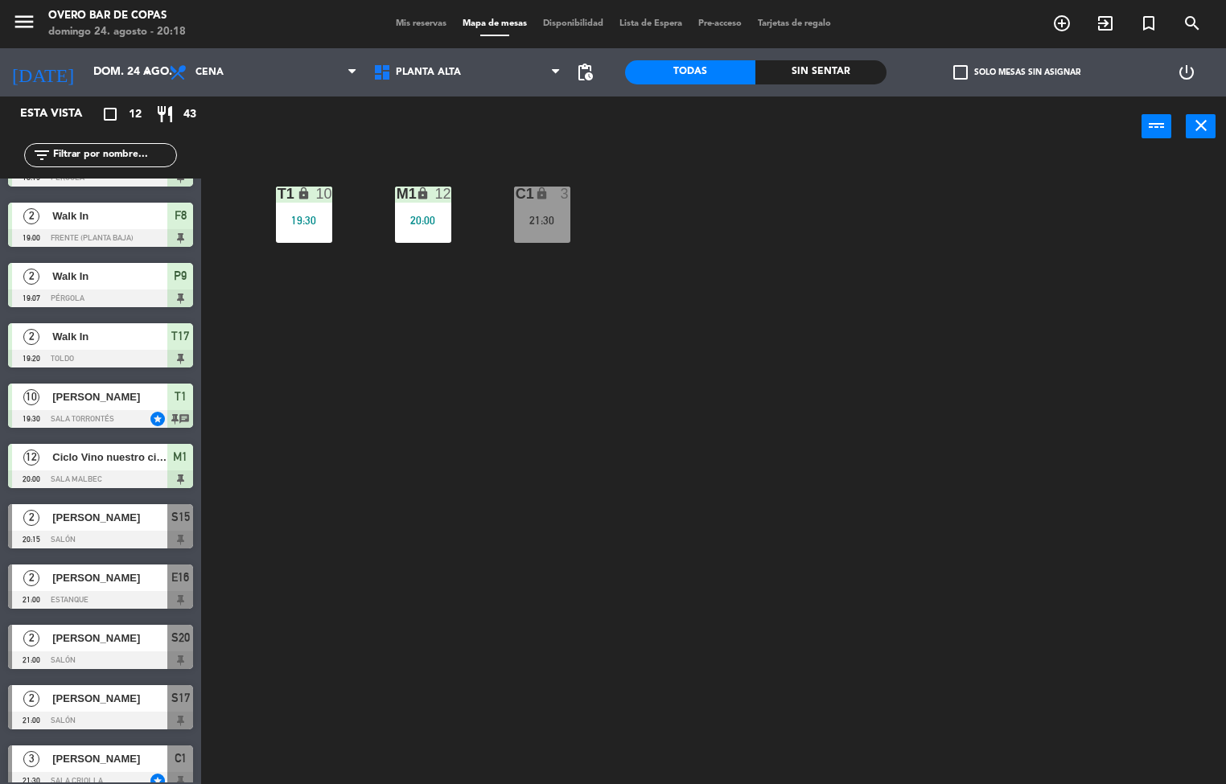
scroll to position [119, 0]
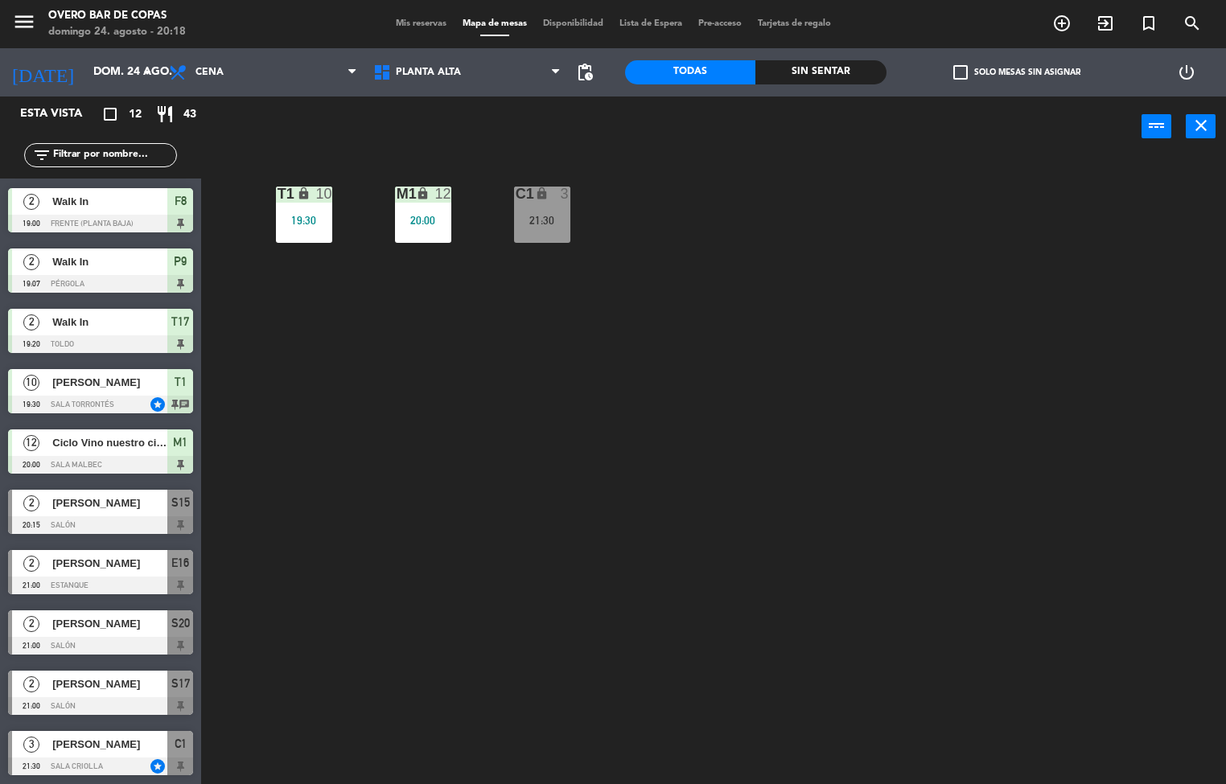
click at [121, 633] on div "[PERSON_NAME]" at bounding box center [109, 623] width 117 height 27
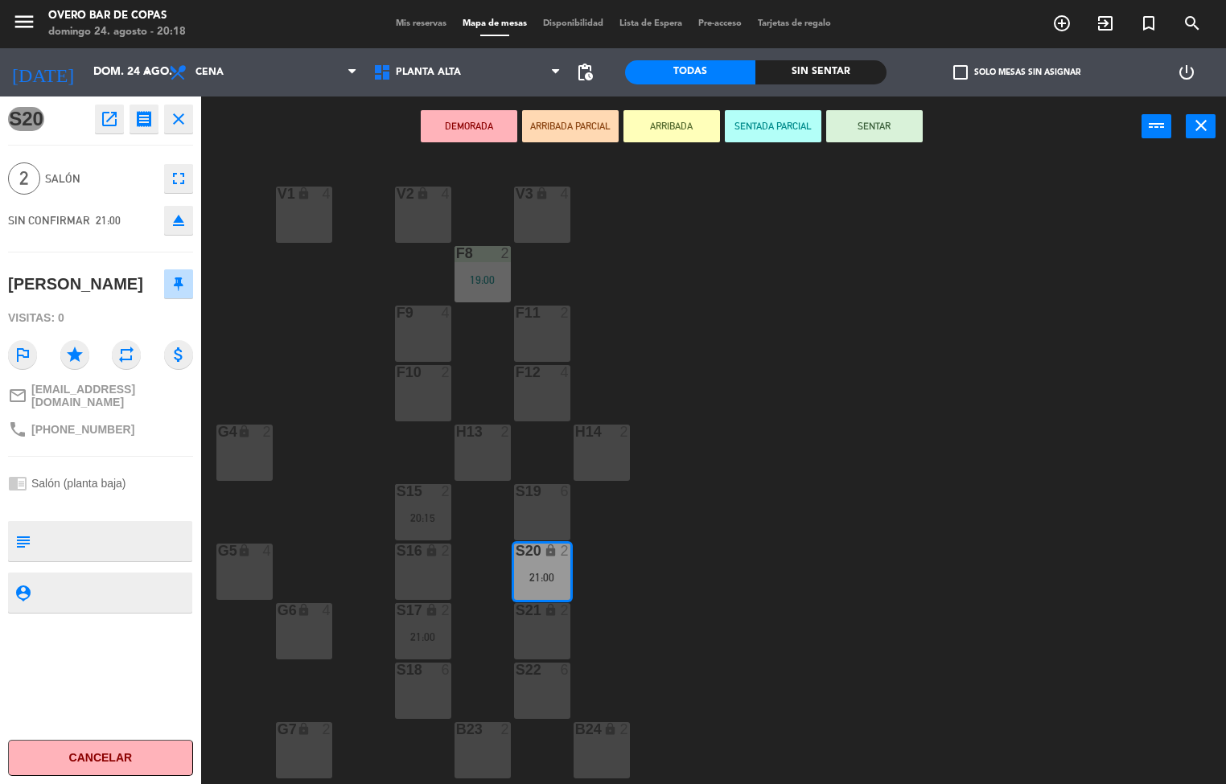
click at [150, 753] on button "Cancelar" at bounding box center [100, 758] width 185 height 36
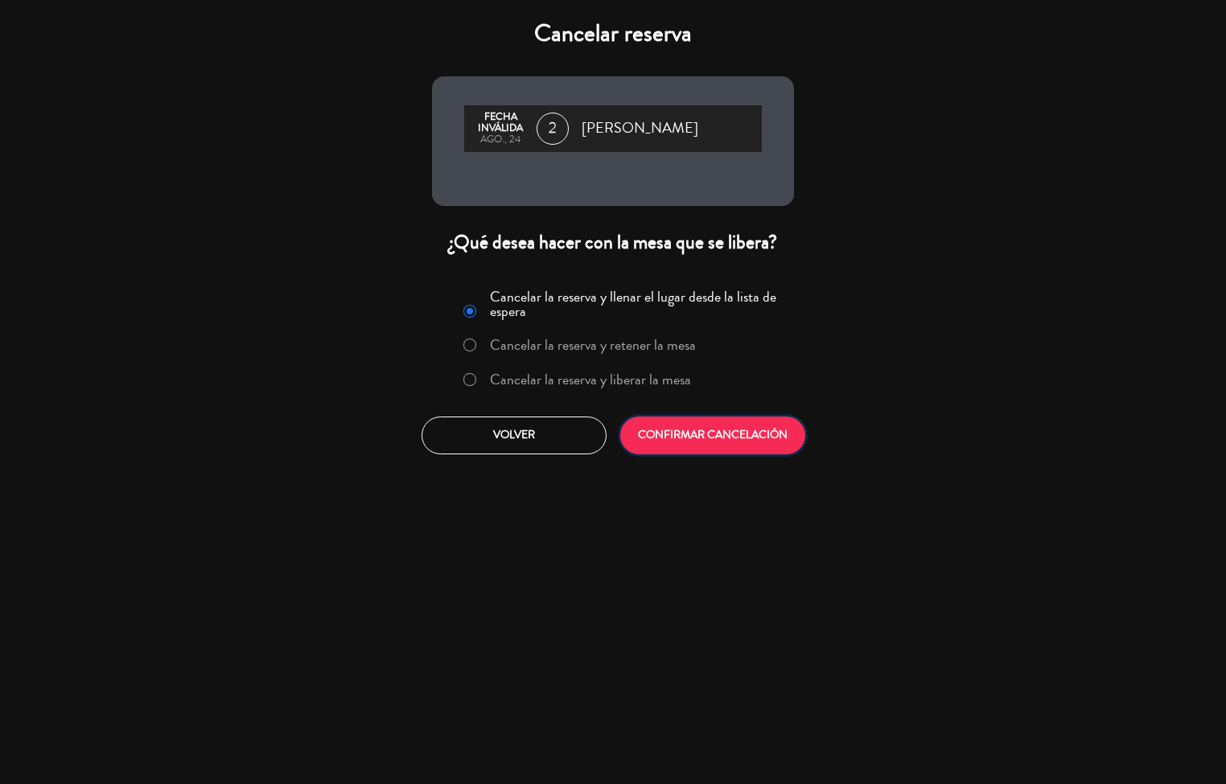
click at [753, 433] on button "CONFIRMAR CANCELACIÓN" at bounding box center [712, 436] width 185 height 38
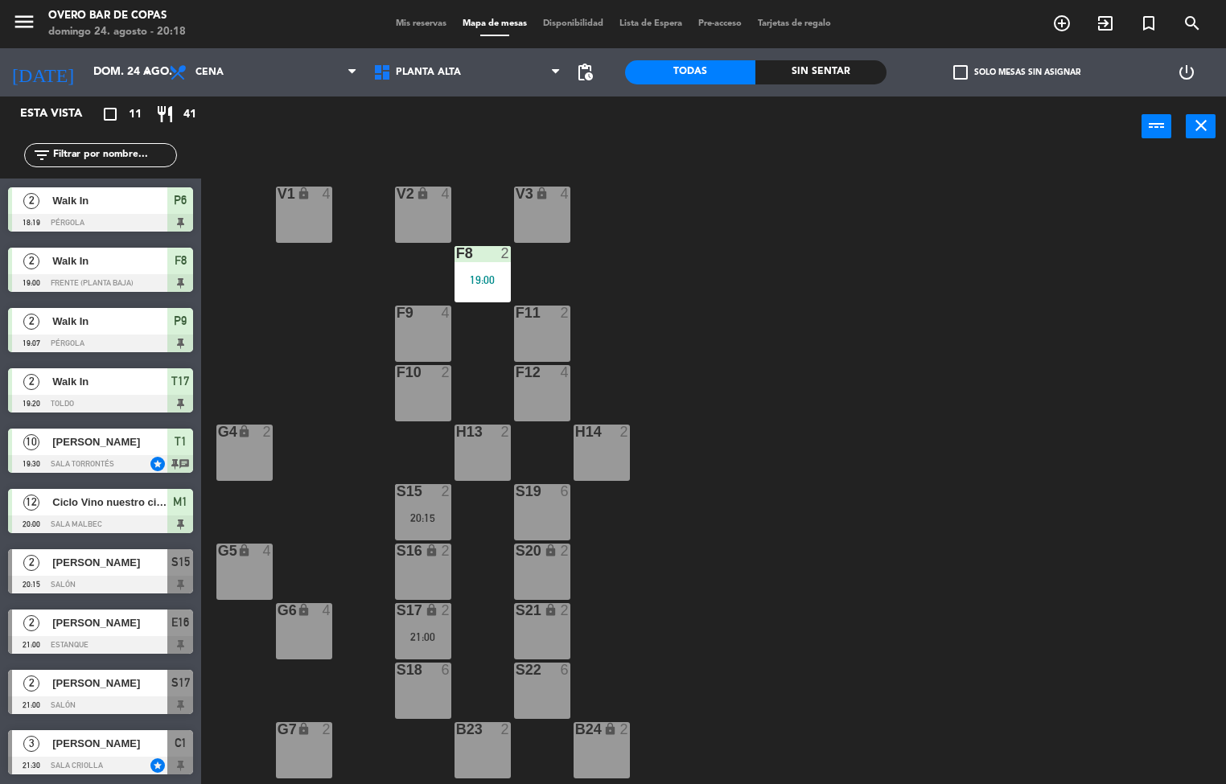
scroll to position [59, 0]
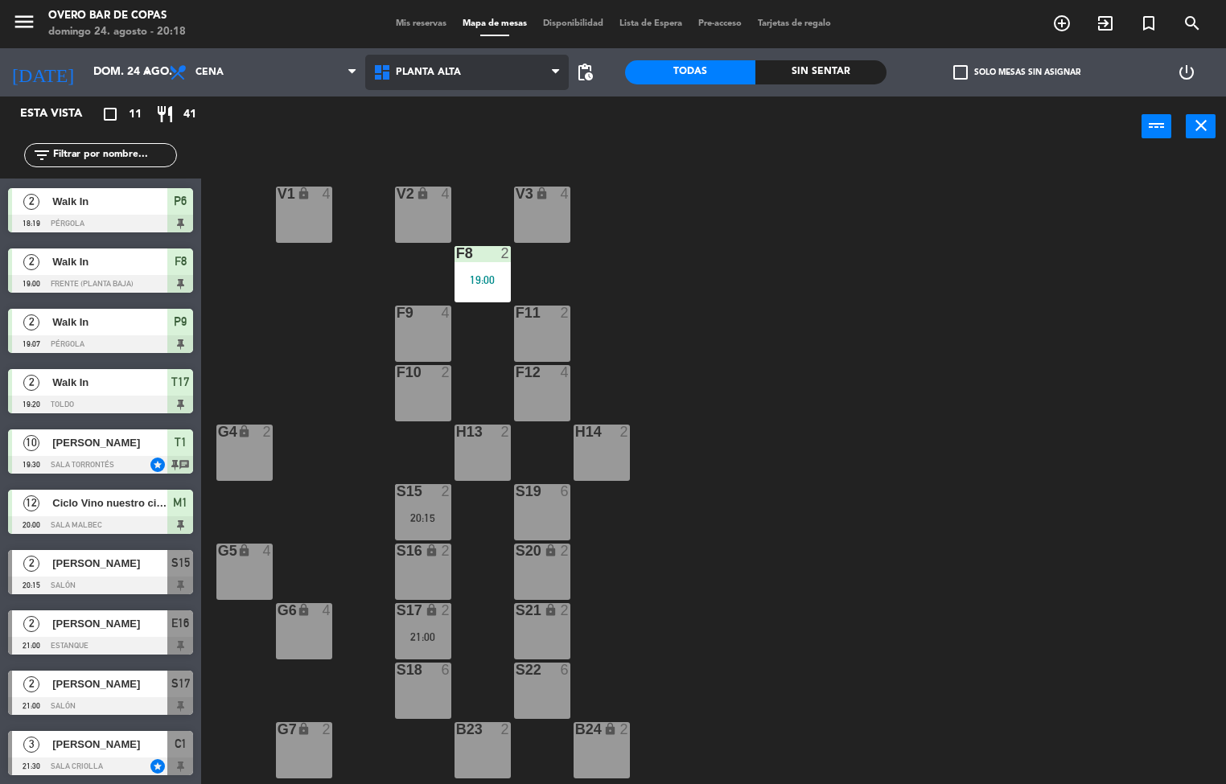
click at [481, 80] on span "Planta Alta" at bounding box center [467, 72] width 204 height 35
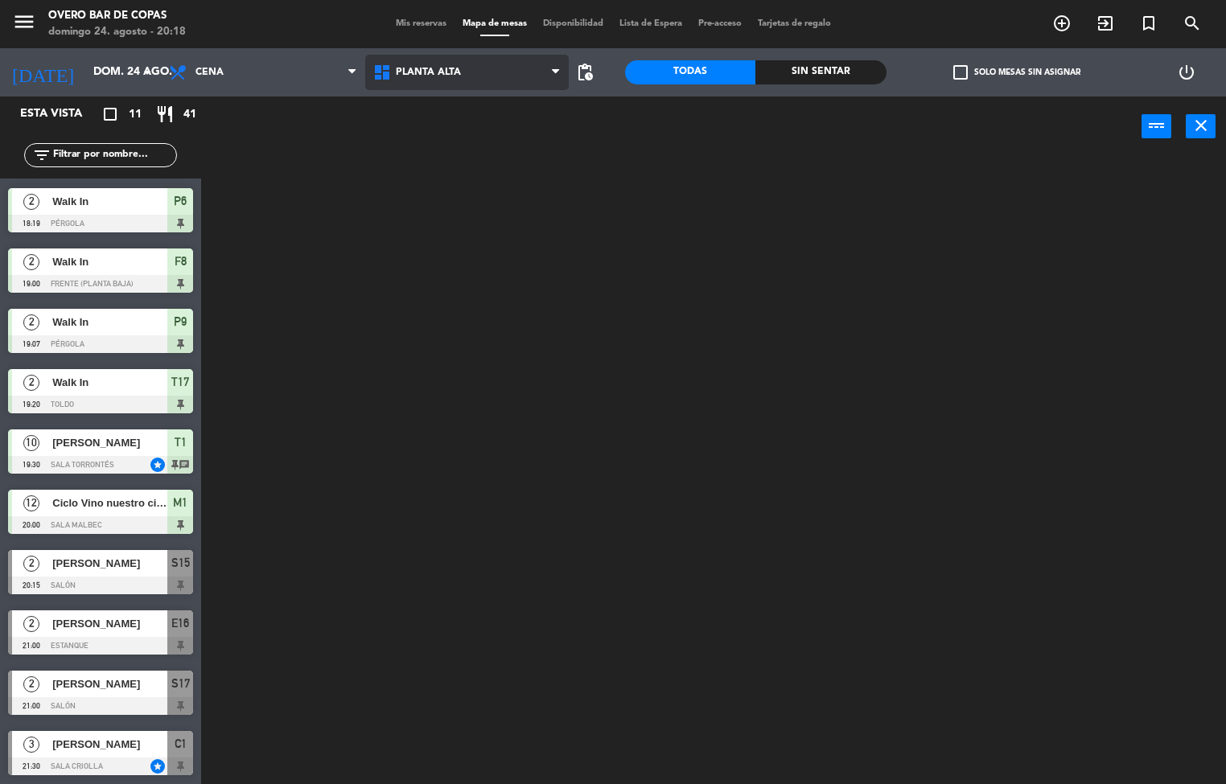
click at [474, 99] on ng-component "menu Overo Bar de [PERSON_NAME] 24. [PERSON_NAME] - 20:18 Mis reservas Mapa de …" at bounding box center [613, 392] width 1226 height 785
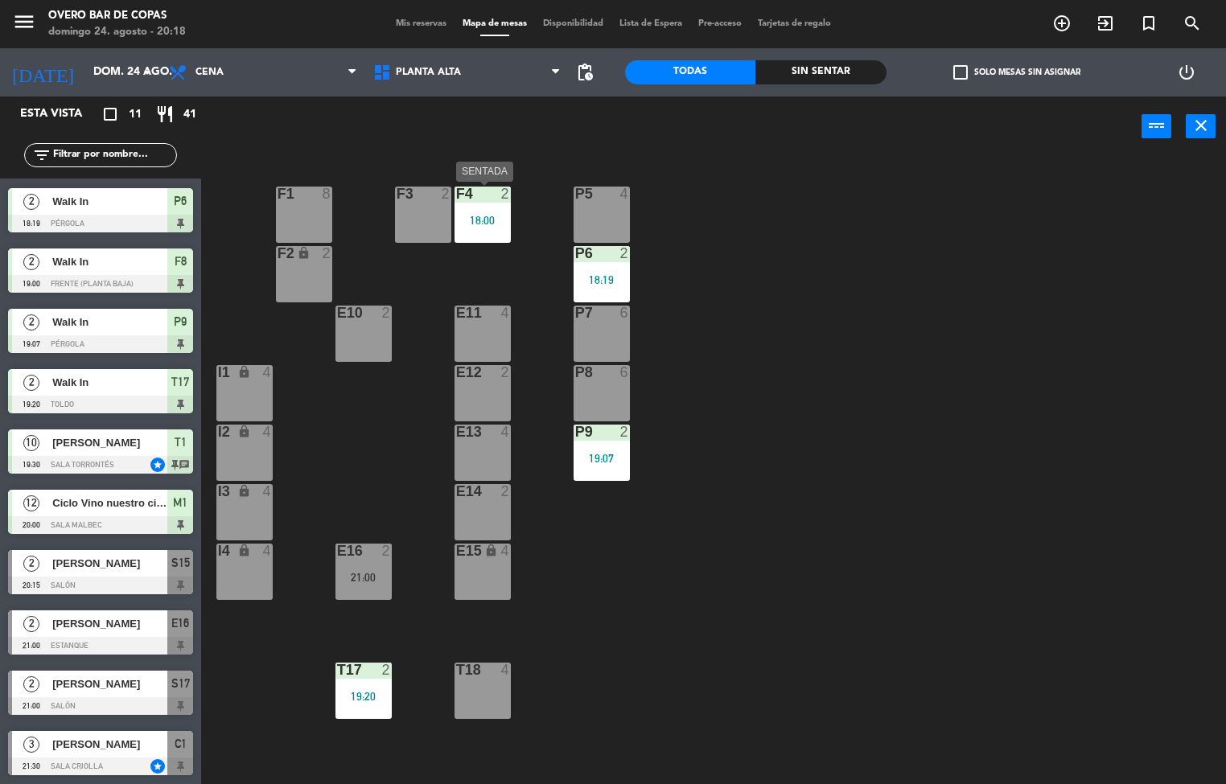
click at [466, 211] on div "F4 2 18:00" at bounding box center [482, 215] width 56 height 56
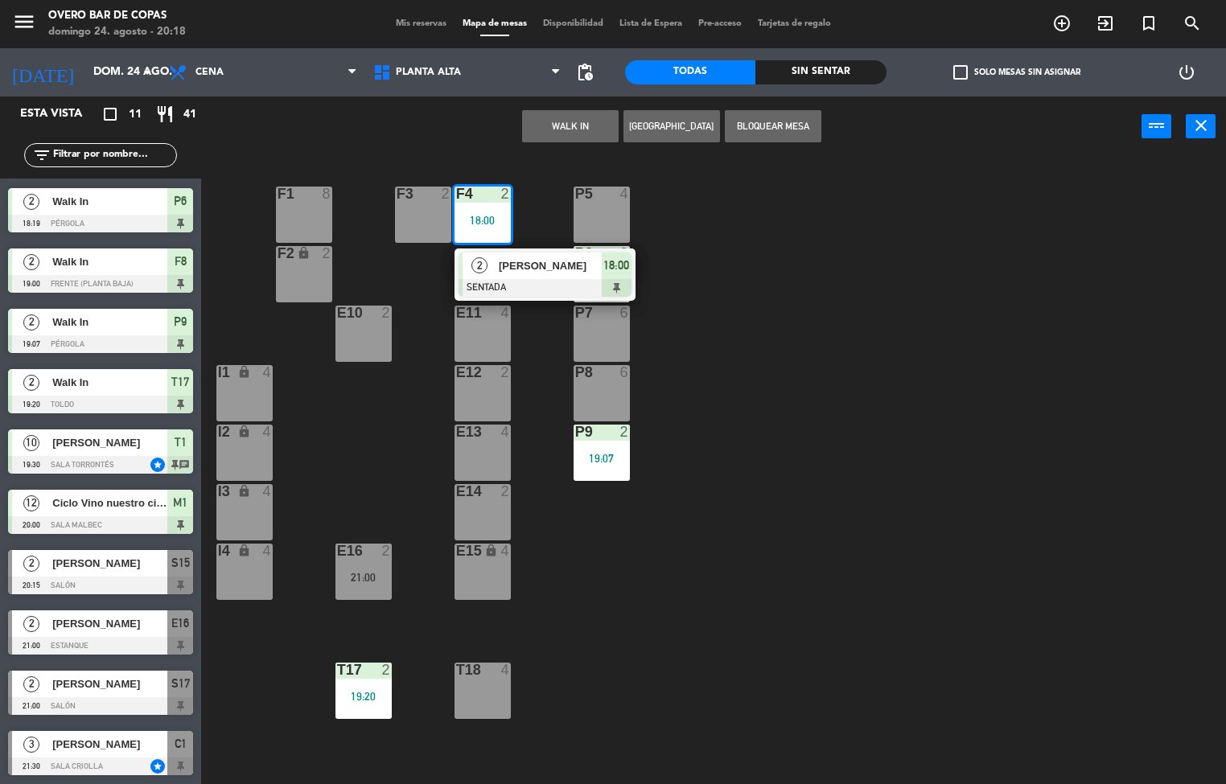
click at [516, 277] on div "[PERSON_NAME]" at bounding box center [549, 266] width 105 height 27
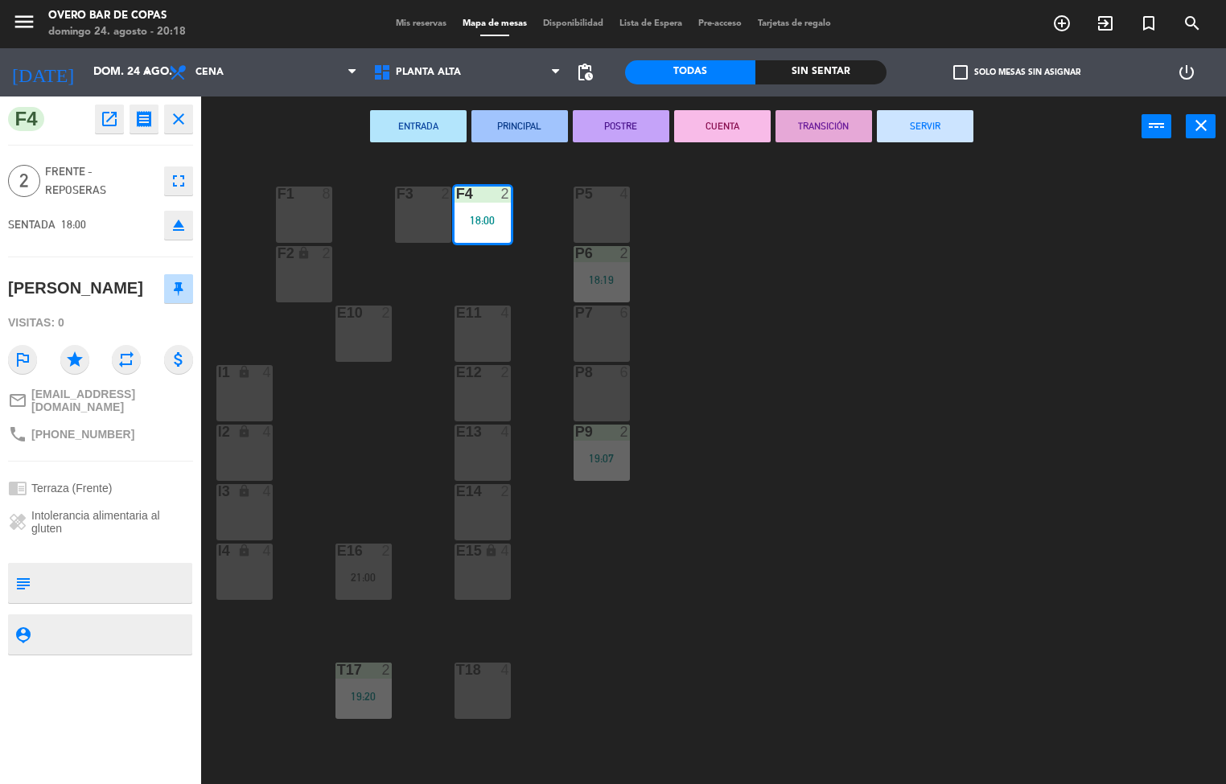
click at [903, 121] on button "SERVIR" at bounding box center [925, 126] width 97 height 32
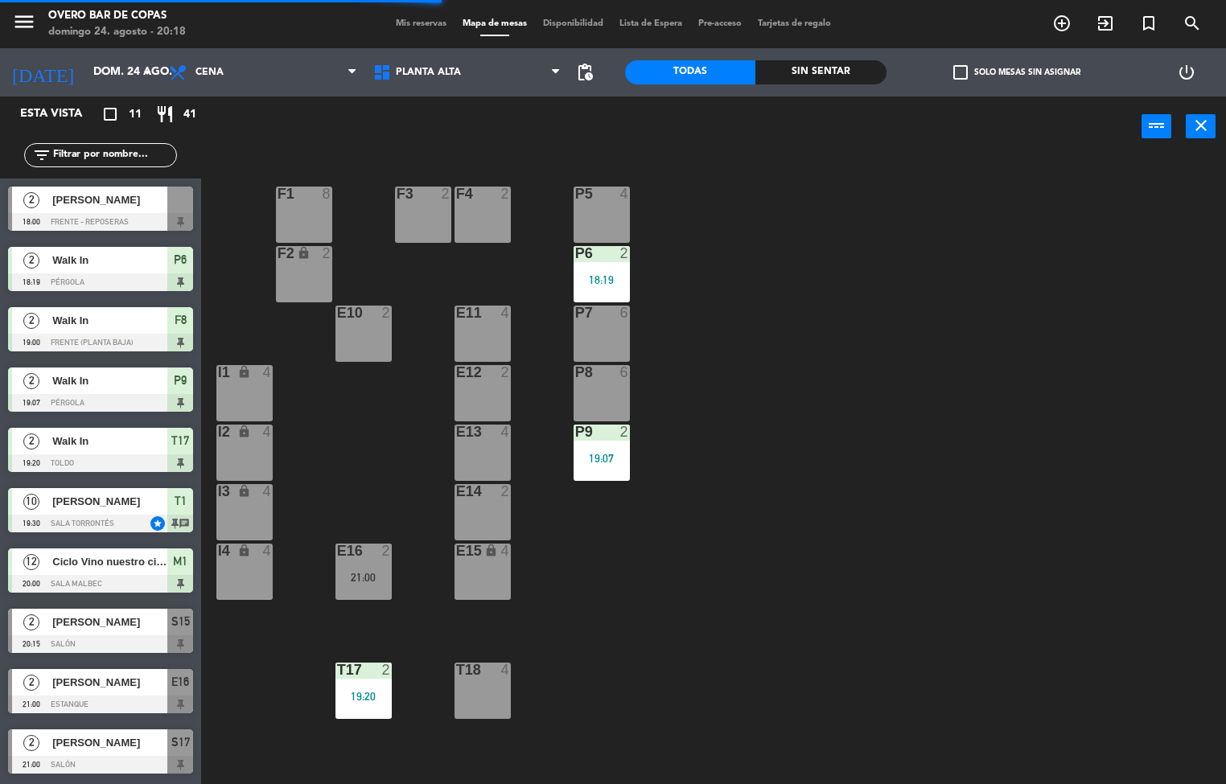
click at [727, 201] on div "P5 4 F1 8 F3 2 F4 2 P6 2 18:19 F2 lock 2 P7 6 E10 2 E11 4 P8 6 E12 2 I1 lock 4 …" at bounding box center [719, 471] width 1013 height 627
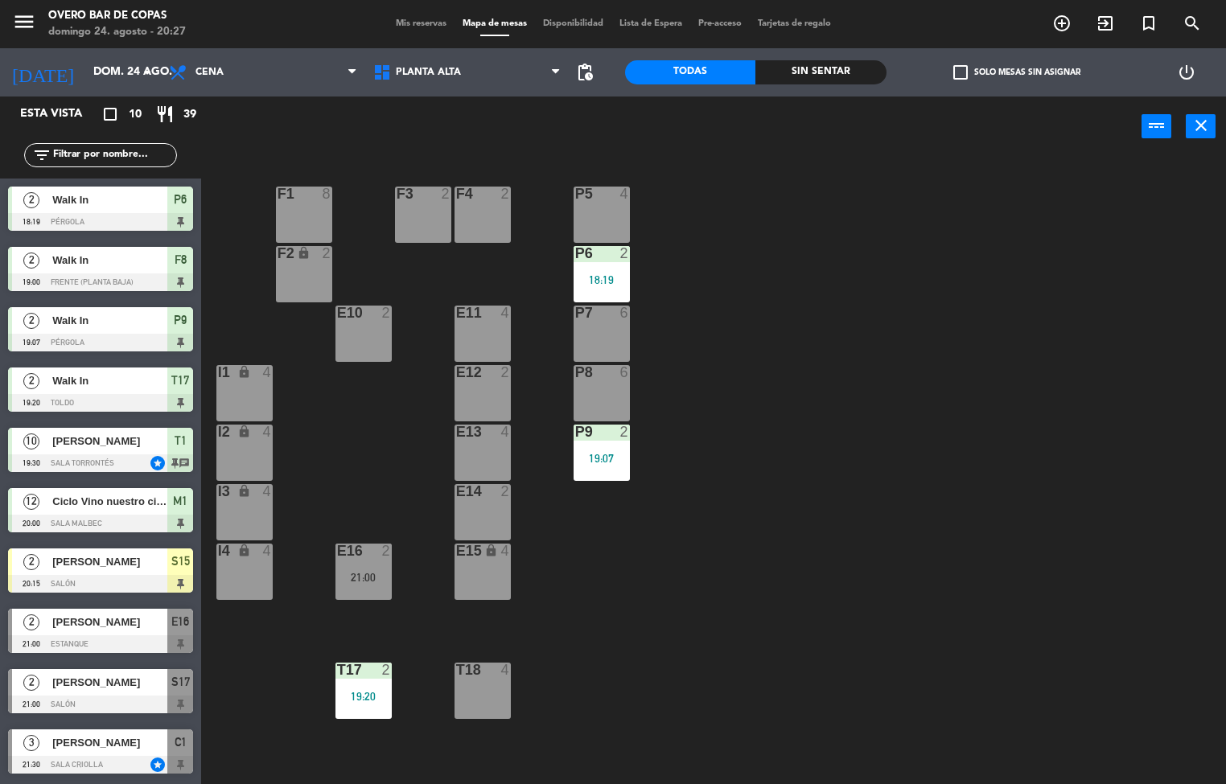
click at [609, 311] on div at bounding box center [601, 313] width 27 height 14
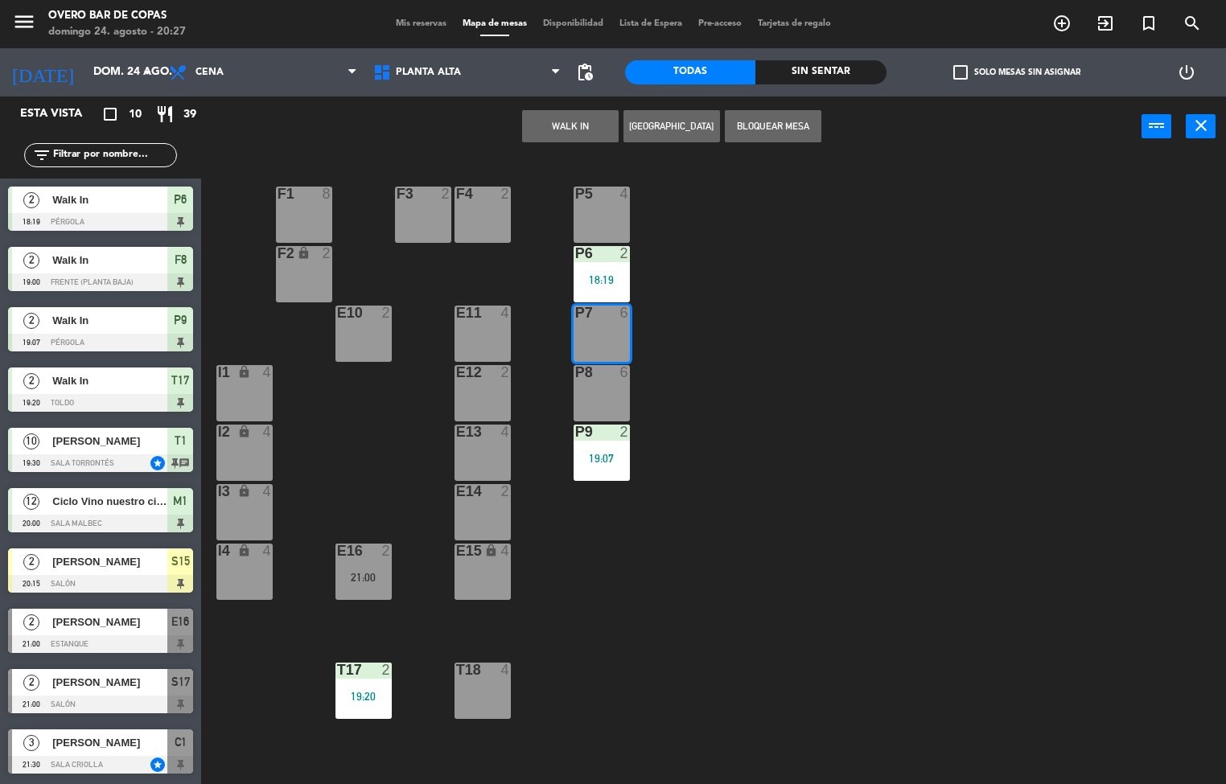
click at [562, 128] on button "WALK IN" at bounding box center [570, 126] width 97 height 32
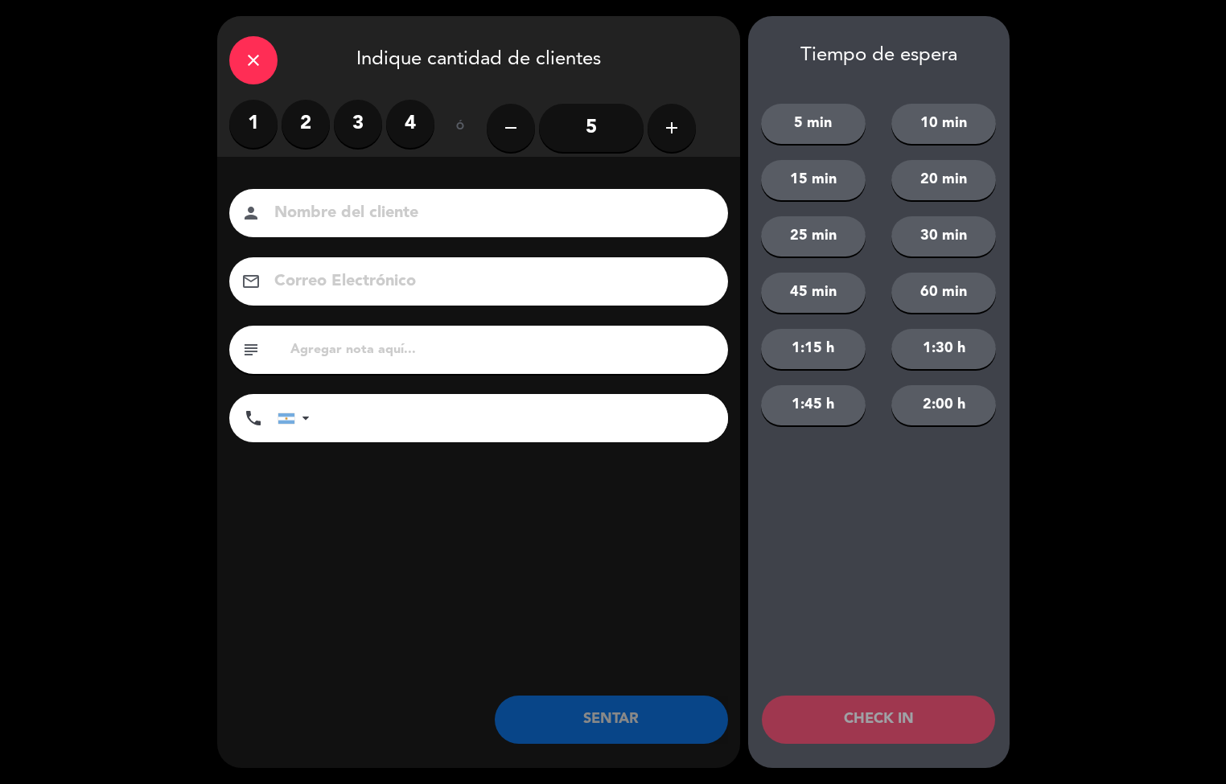
click at [311, 129] on label "2" at bounding box center [305, 124] width 48 height 48
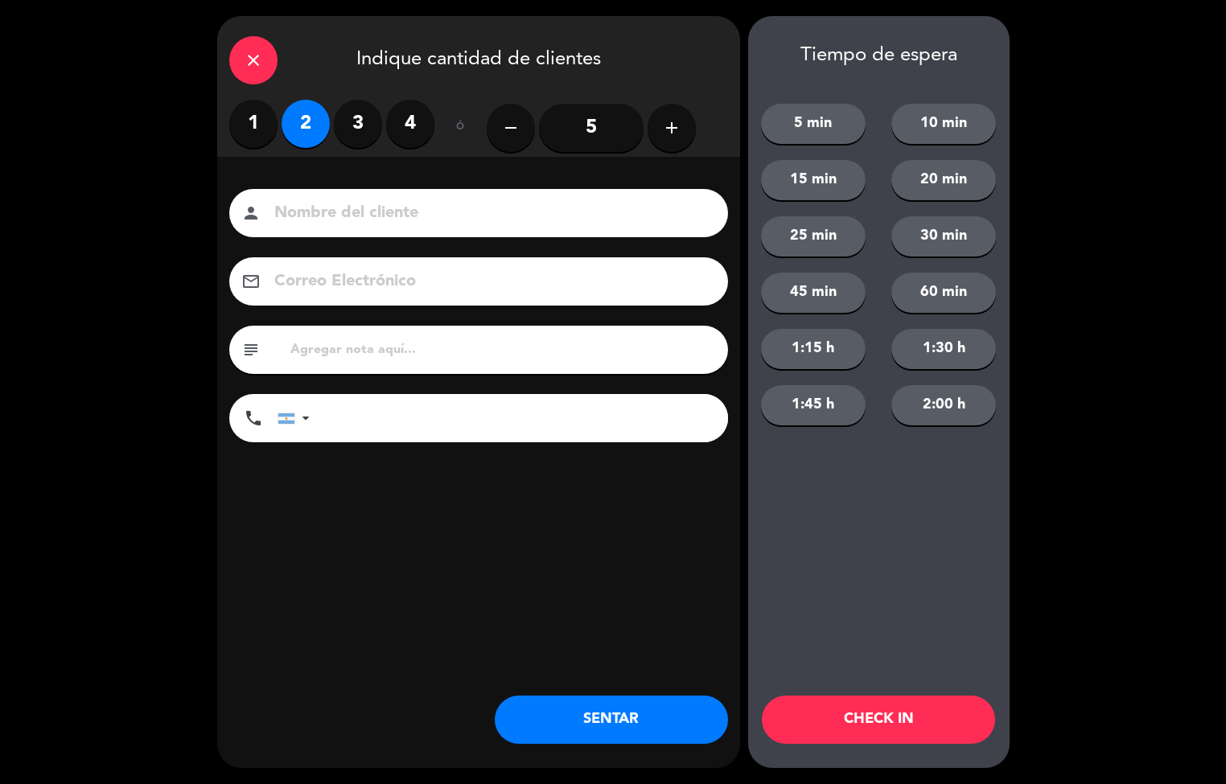
click at [666, 709] on button "SENTAR" at bounding box center [611, 720] width 233 height 48
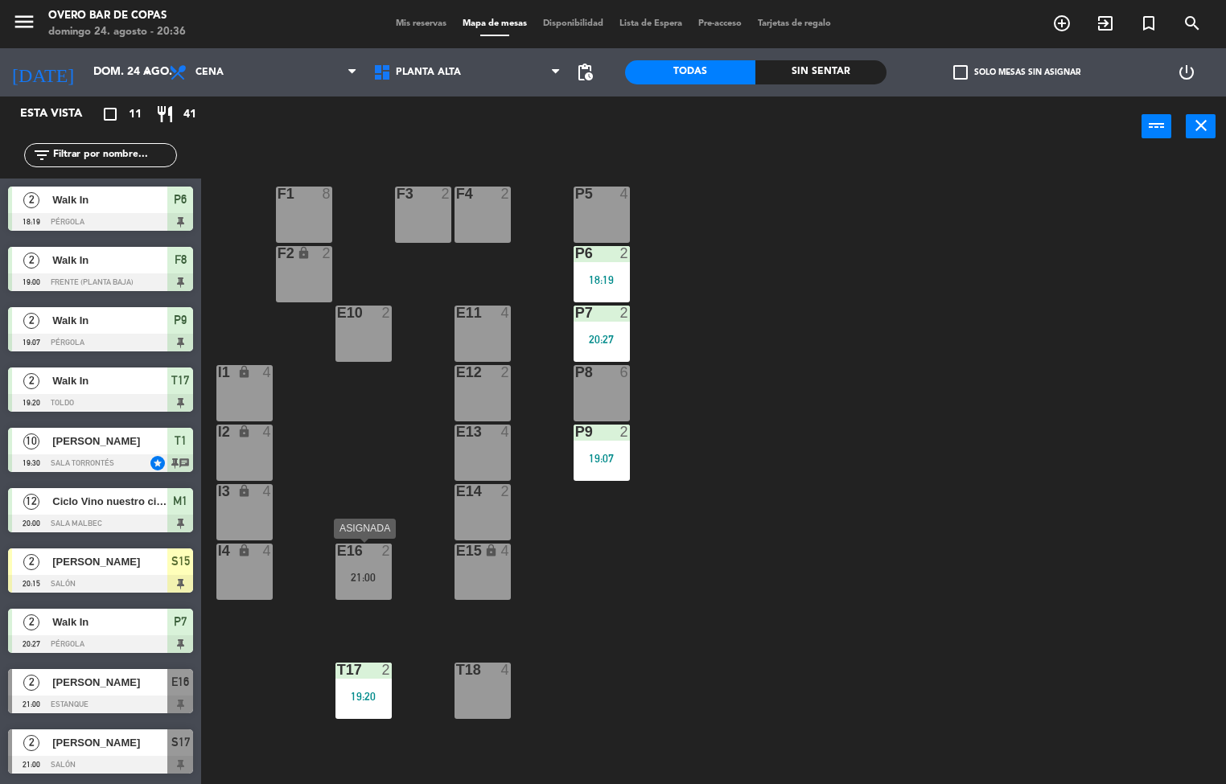
click at [391, 568] on div "E16 2 21:00" at bounding box center [363, 572] width 56 height 56
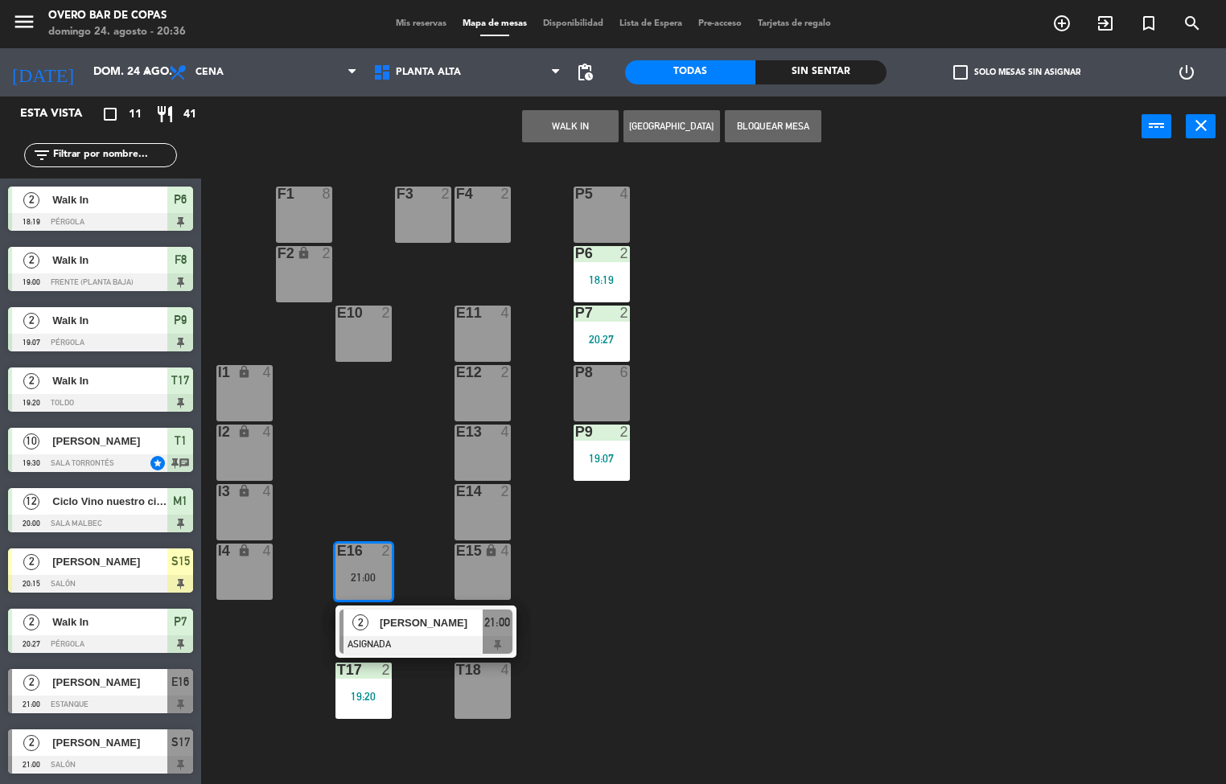
click at [754, 532] on div "P5 4 F1 8 F3 2 F4 2 P6 2 18:19 F2 lock 2 P7 2 20:27 E10 2 E11 4 P8 6 E12 2 I1 l…" at bounding box center [719, 471] width 1013 height 627
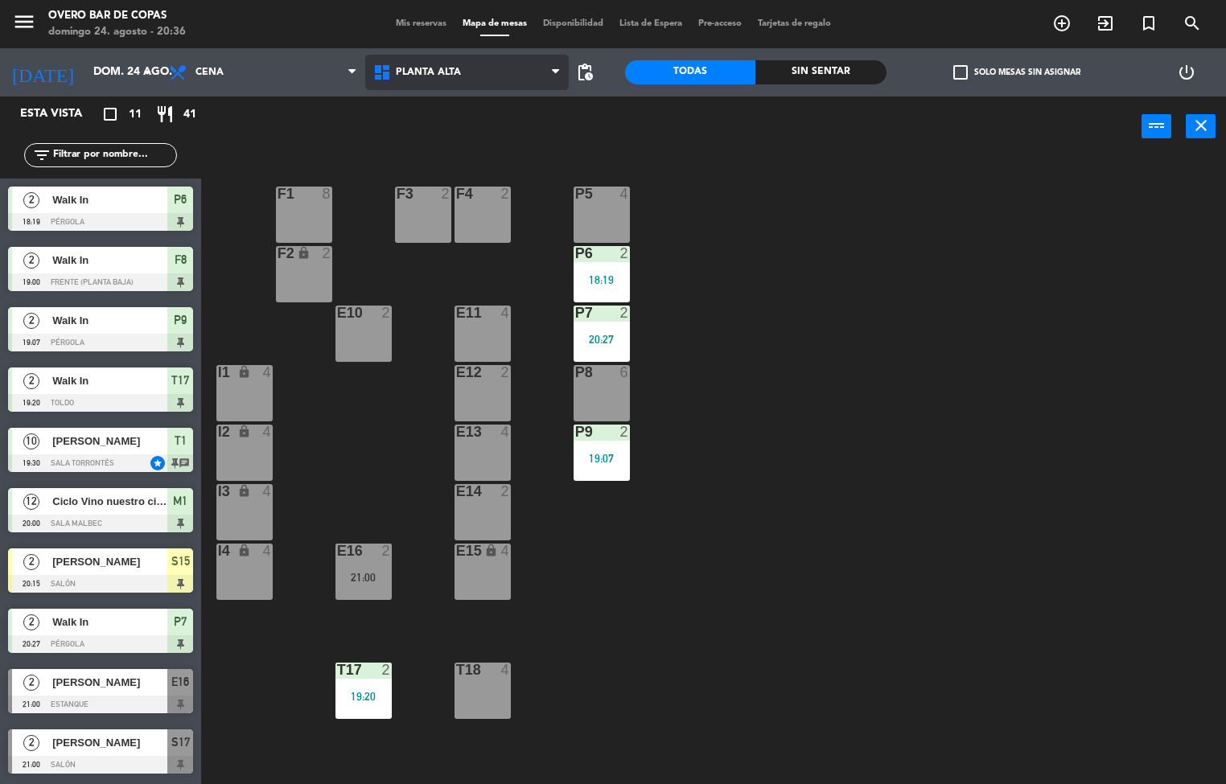
click at [466, 84] on span "Planta Alta" at bounding box center [467, 72] width 204 height 35
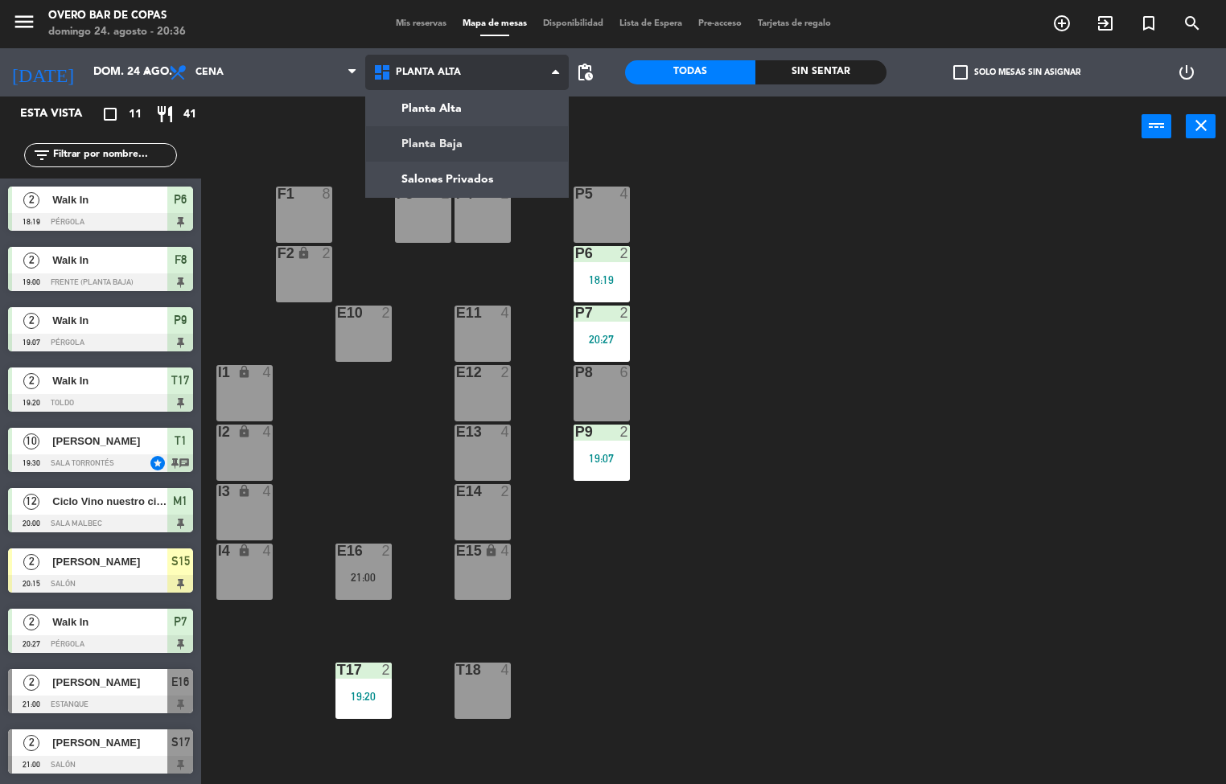
click at [462, 129] on ng-component "menu Overo Bar de [PERSON_NAME] 24. [PERSON_NAME] - 20:36 Mis reservas Mapa de …" at bounding box center [613, 392] width 1226 height 785
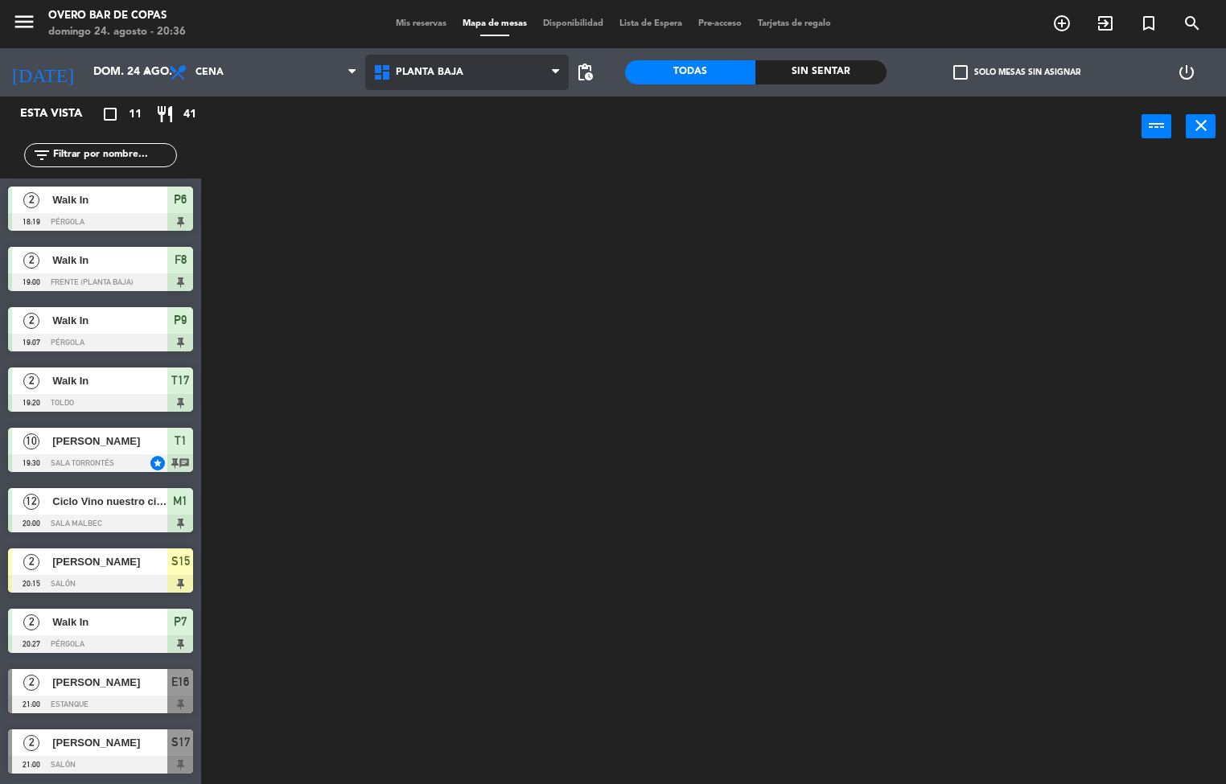
click at [488, 84] on span "Planta Baja" at bounding box center [467, 72] width 204 height 35
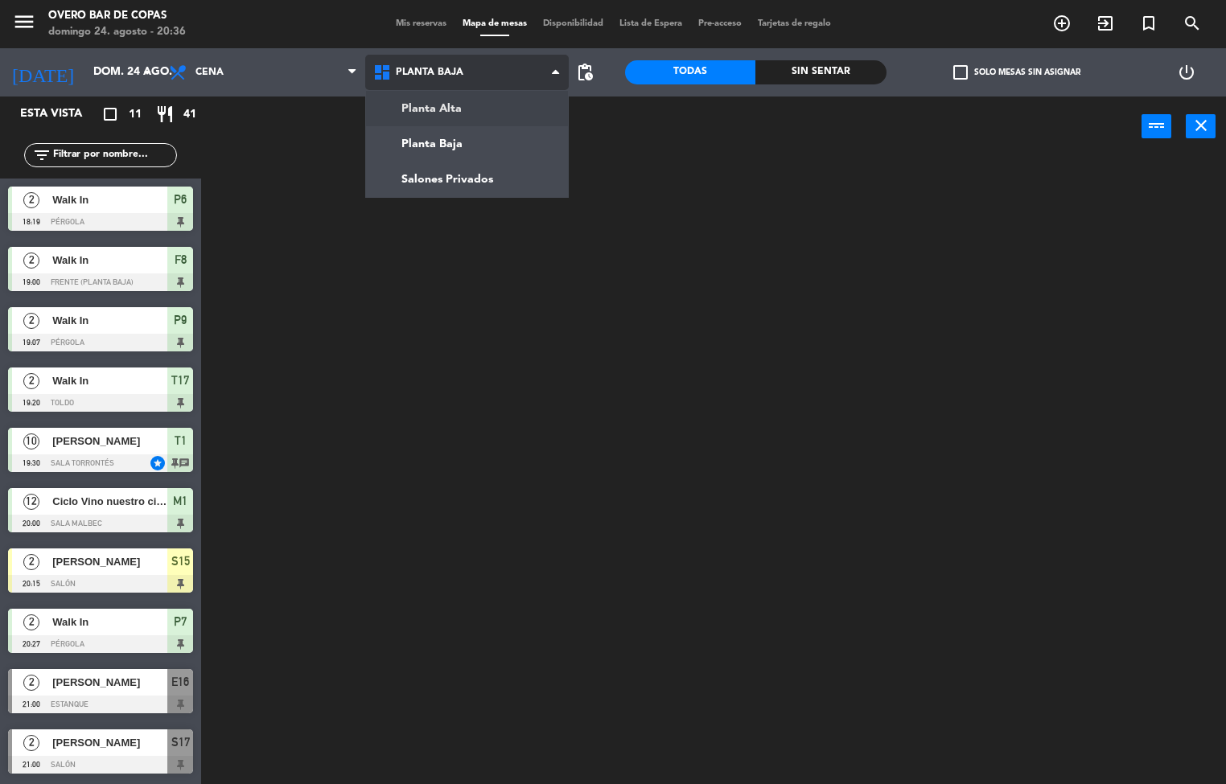
click at [488, 101] on ng-component "menu Overo Bar de [PERSON_NAME] 24. [PERSON_NAME] - 20:36 Mis reservas Mapa de …" at bounding box center [613, 392] width 1226 height 785
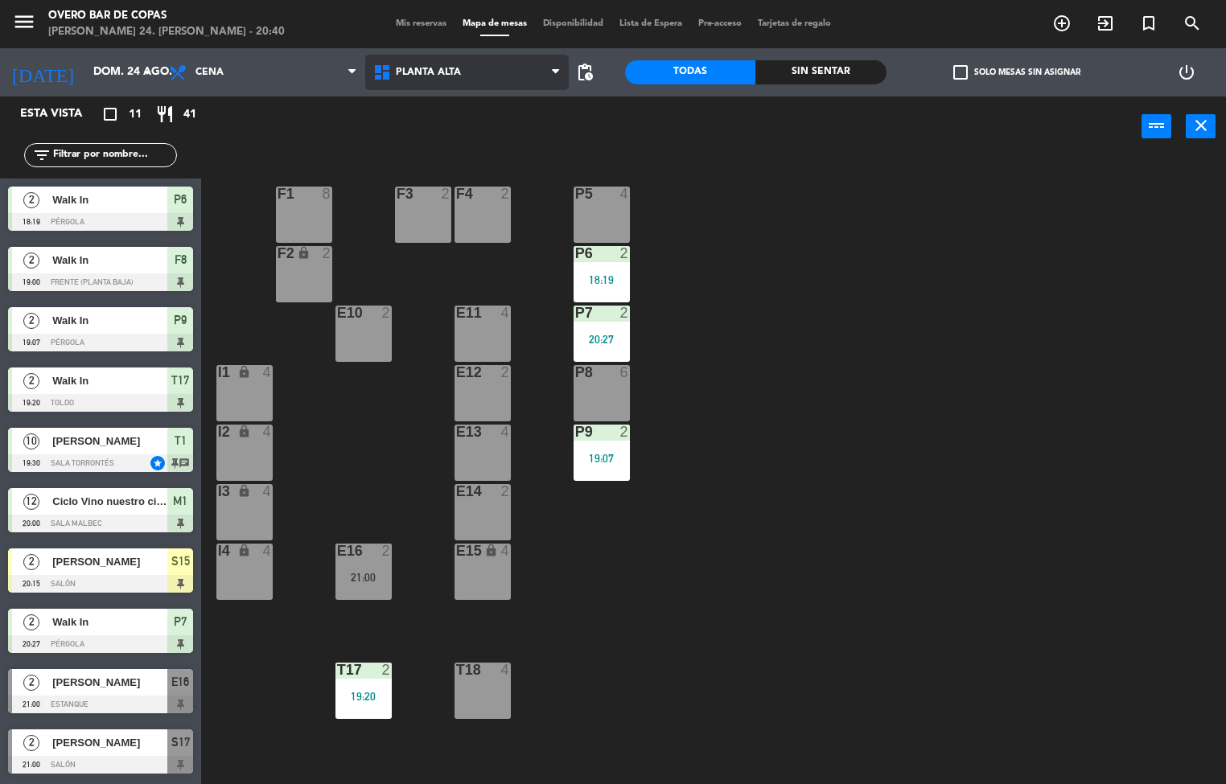
click at [488, 80] on span "Planta Alta" at bounding box center [467, 72] width 204 height 35
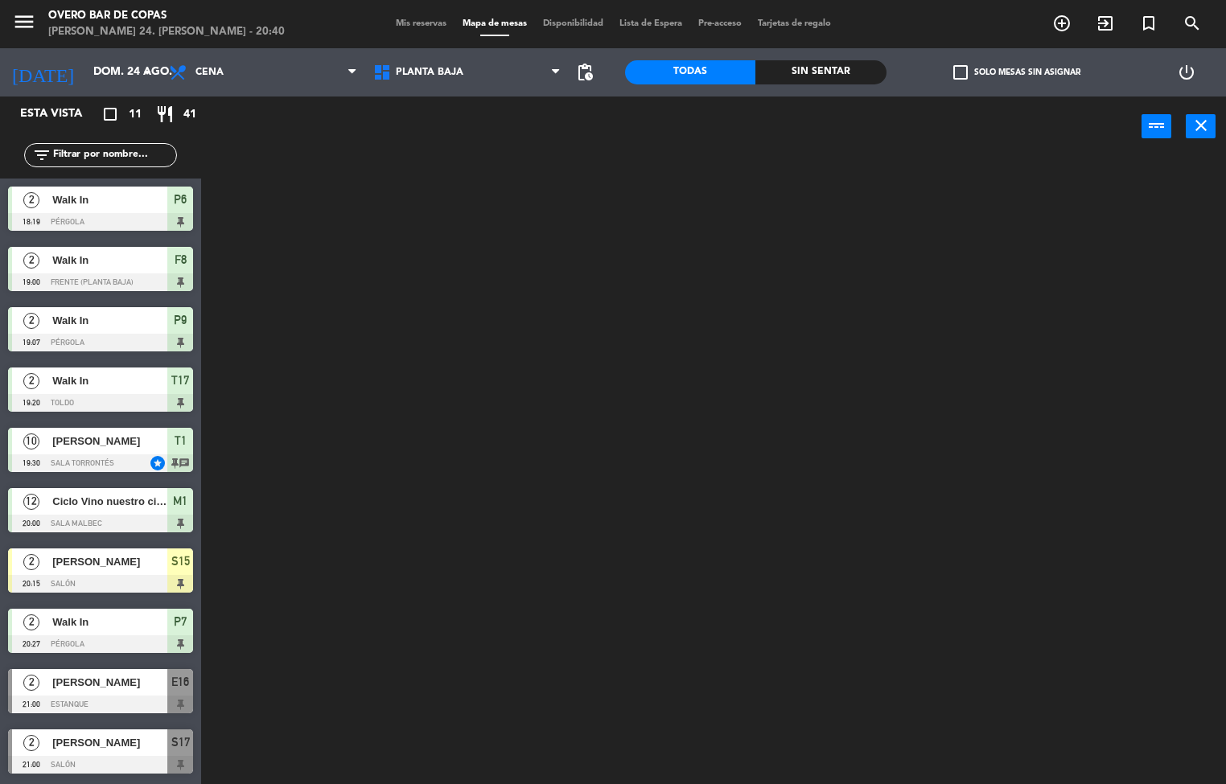
click at [485, 135] on ng-component "menu Overo Bar de [PERSON_NAME] 24. [PERSON_NAME] - 20:40 Mis reservas Mapa de …" at bounding box center [613, 392] width 1226 height 785
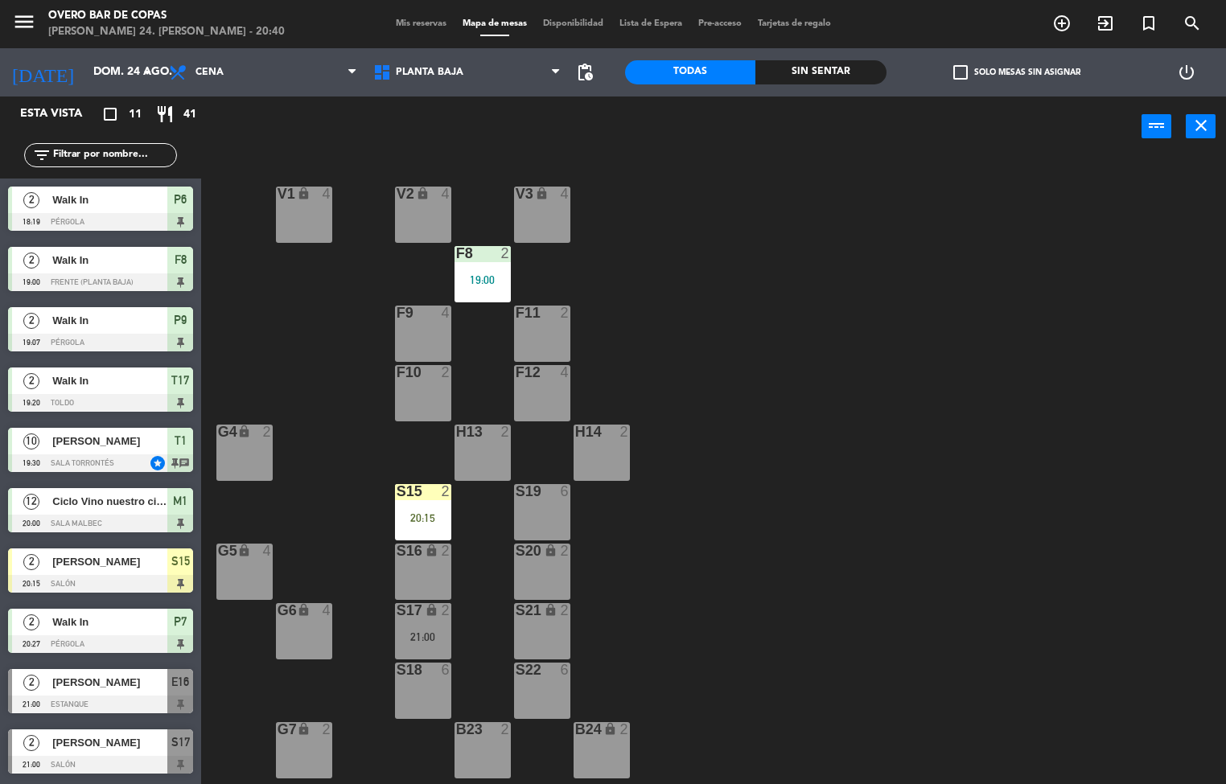
click at [389, 507] on div "V1 lock 4 V2 lock 4 V3 lock 4 F8 2 19:00 F9 4 F11 2 F10 2 F12 4 G4 lock 2 H13 2…" at bounding box center [719, 471] width 1013 height 627
click at [410, 507] on div "S15 2 20:15" at bounding box center [423, 512] width 56 height 56
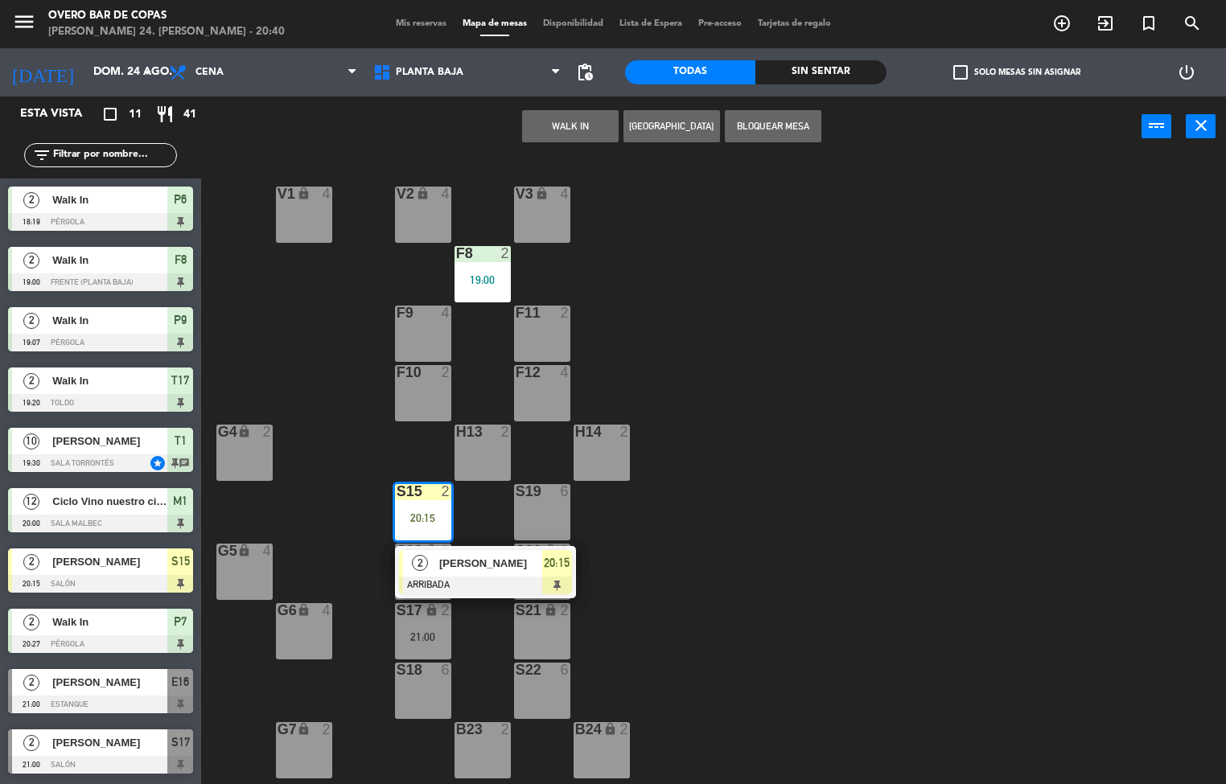
click at [503, 580] on div at bounding box center [485, 586] width 173 height 18
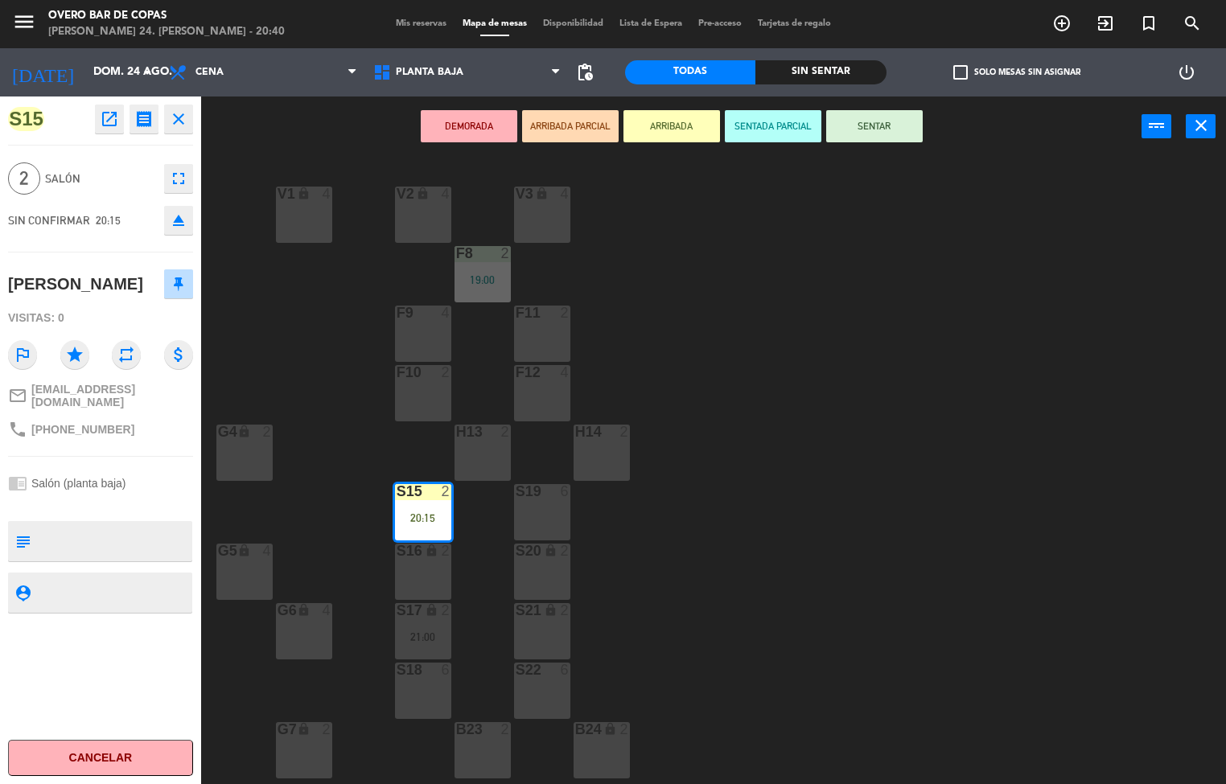
click at [910, 130] on button "SENTAR" at bounding box center [874, 126] width 97 height 32
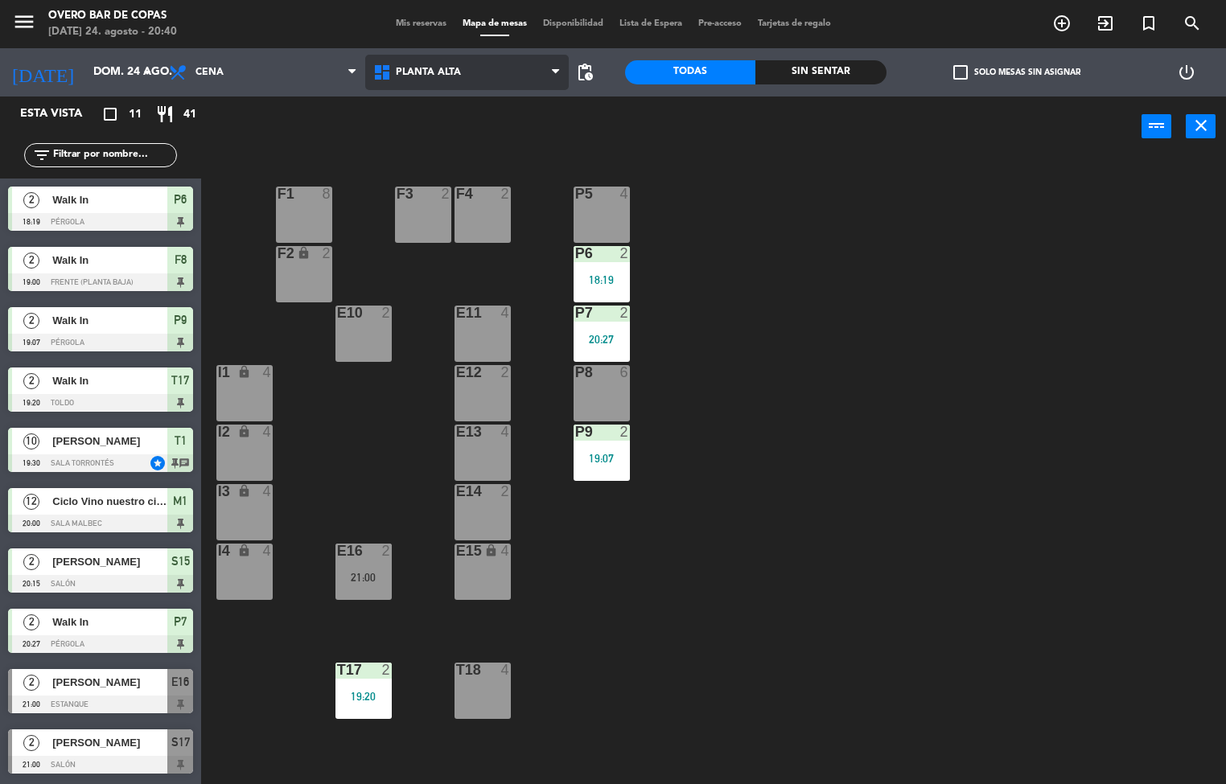
click at [527, 73] on span "Planta Alta" at bounding box center [467, 72] width 204 height 35
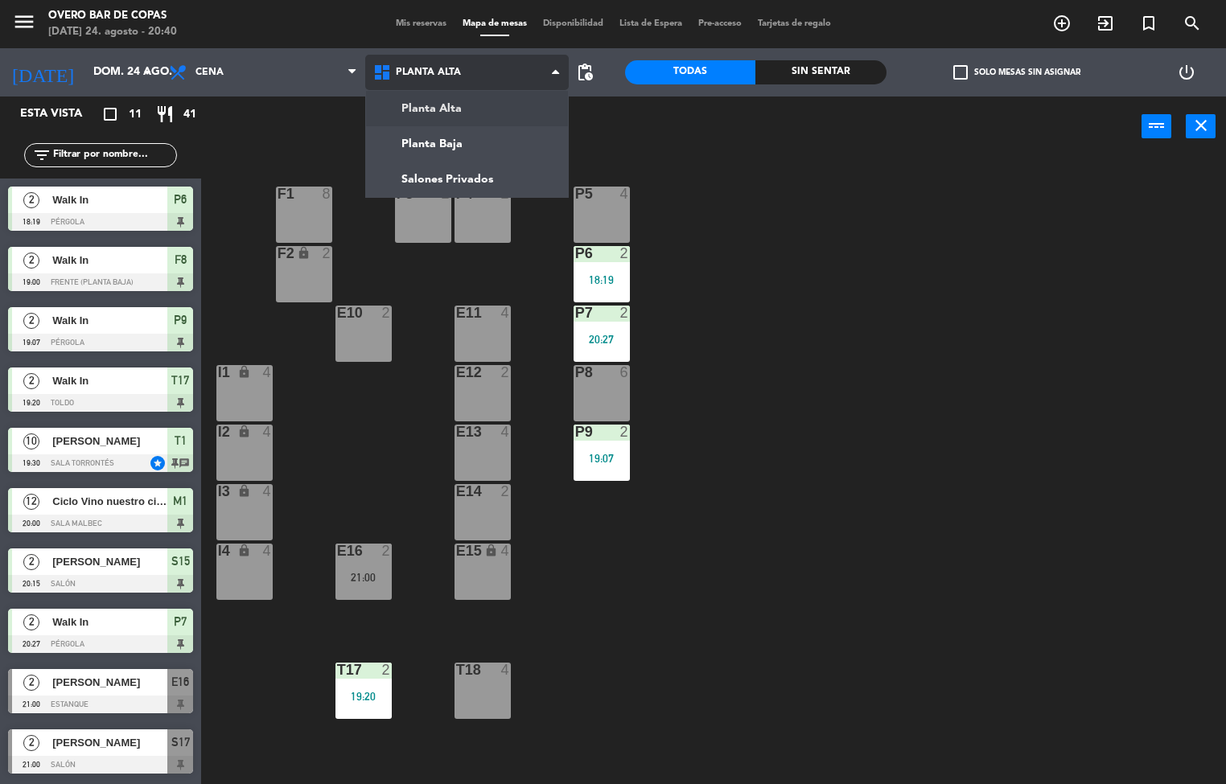
click at [504, 123] on ng-component "menu Overo Bar de Copas domingo 24. agosto - 20:40 Mis reservas Mapa de mesas D…" at bounding box center [613, 392] width 1226 height 785
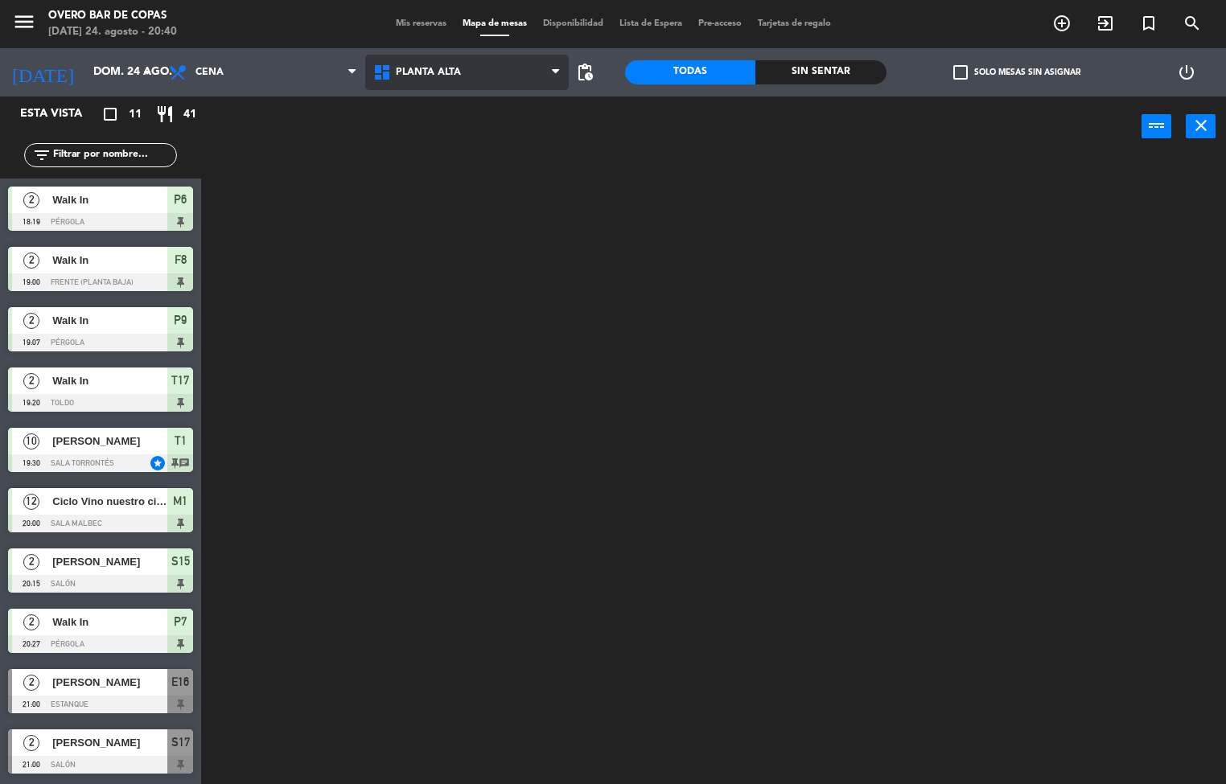
drag, startPoint x: 527, startPoint y: 72, endPoint x: 520, endPoint y: 121, distance: 49.6
click at [527, 76] on span "Planta Alta" at bounding box center [467, 72] width 204 height 35
click at [507, 145] on ng-component "menu Overo Bar de Copas domingo 24. agosto - 20:41 Mis reservas Mapa de mesas D…" at bounding box center [613, 392] width 1226 height 785
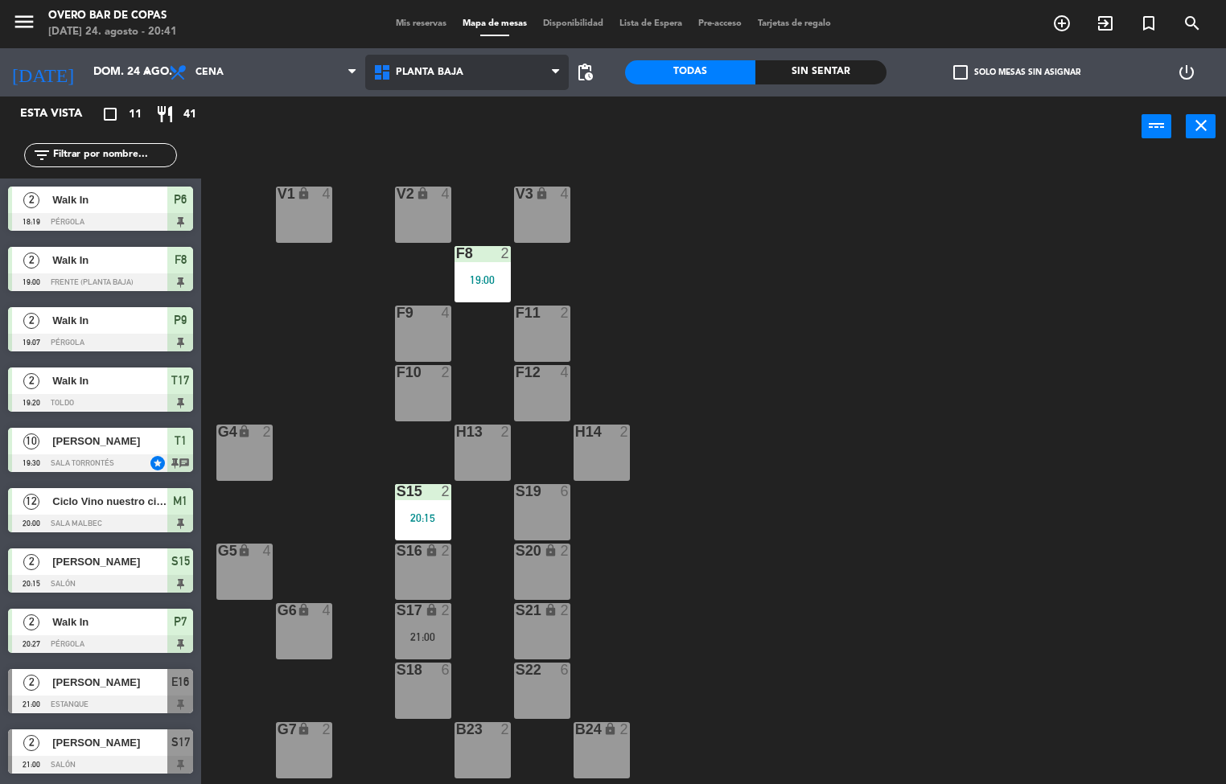
click at [524, 84] on span "Planta Baja" at bounding box center [467, 72] width 204 height 35
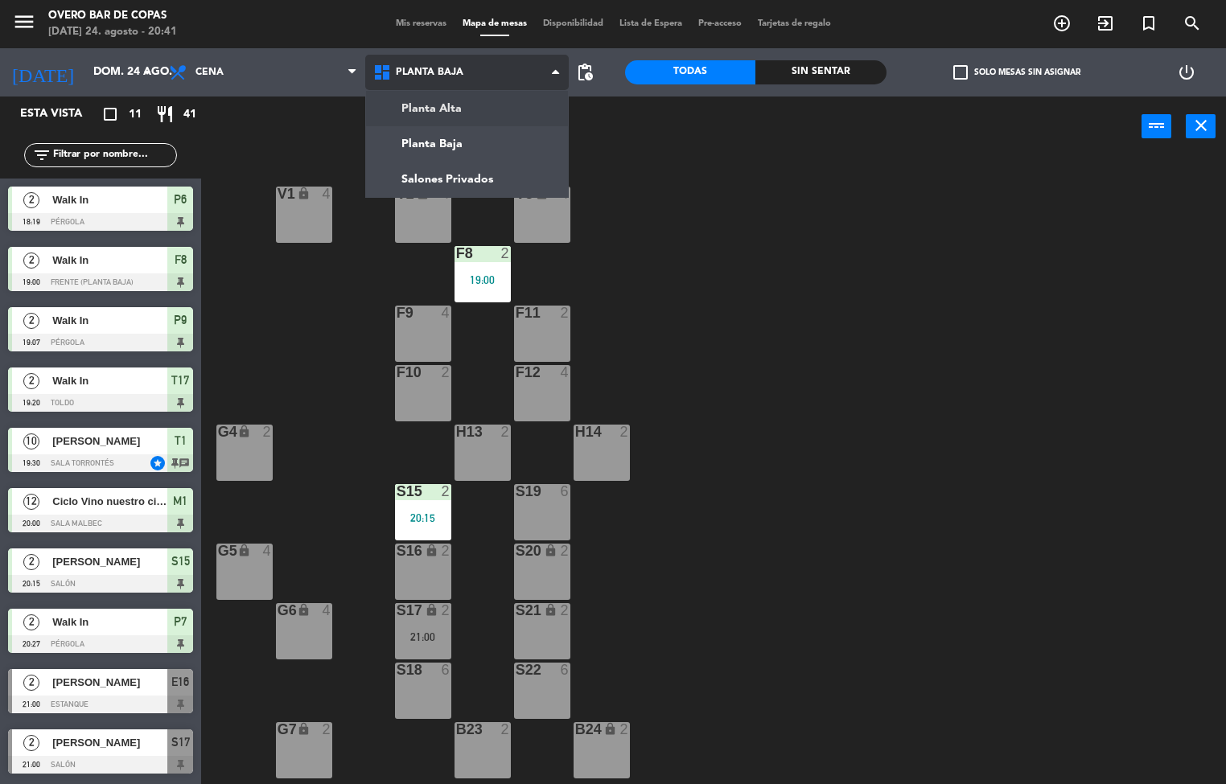
click at [520, 104] on ng-component "menu Overo Bar de Copas domingo 24. agosto - 20:41 Mis reservas Mapa de mesas D…" at bounding box center [613, 392] width 1226 height 785
